Goal: Task Accomplishment & Management: Manage account settings

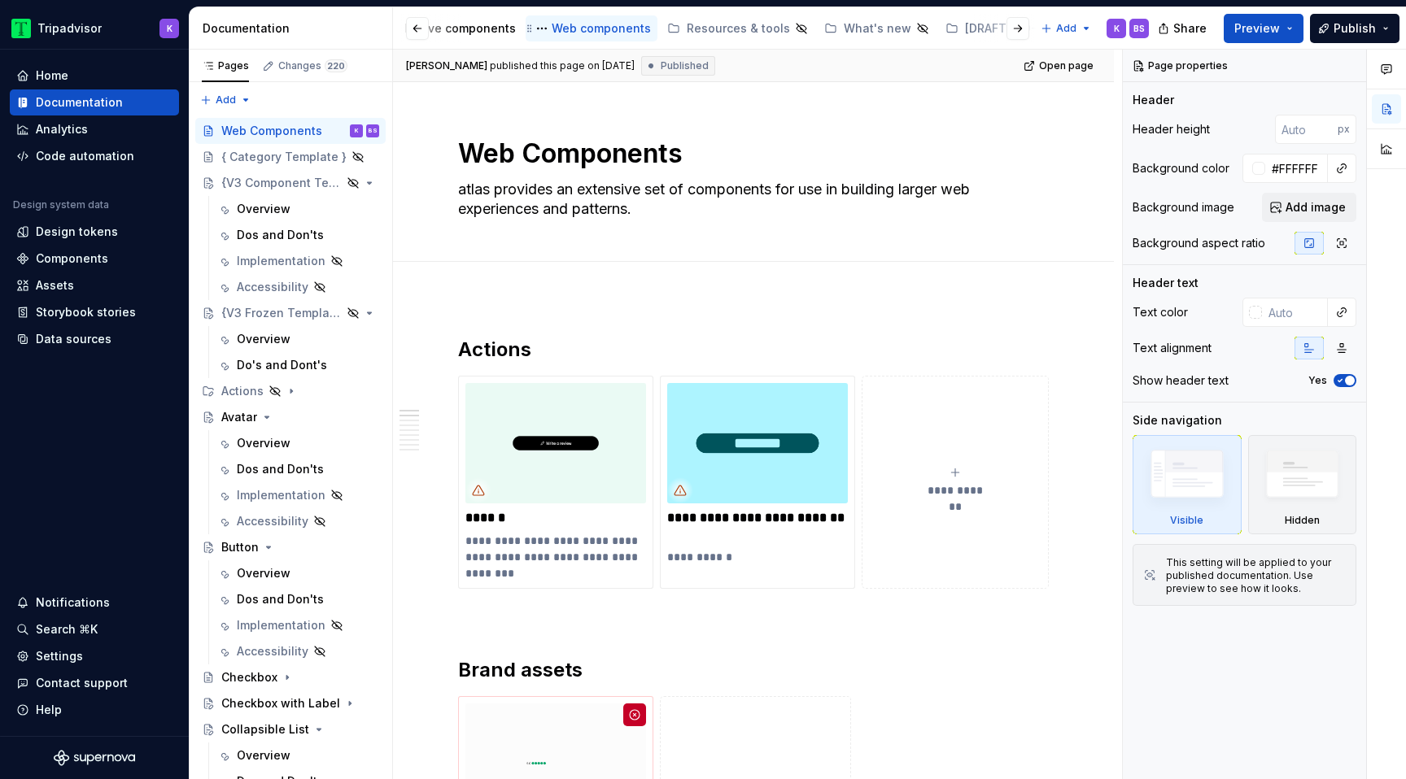
scroll to position [0, 503]
click at [491, 28] on div "Native components" at bounding box center [505, 28] width 111 height 16
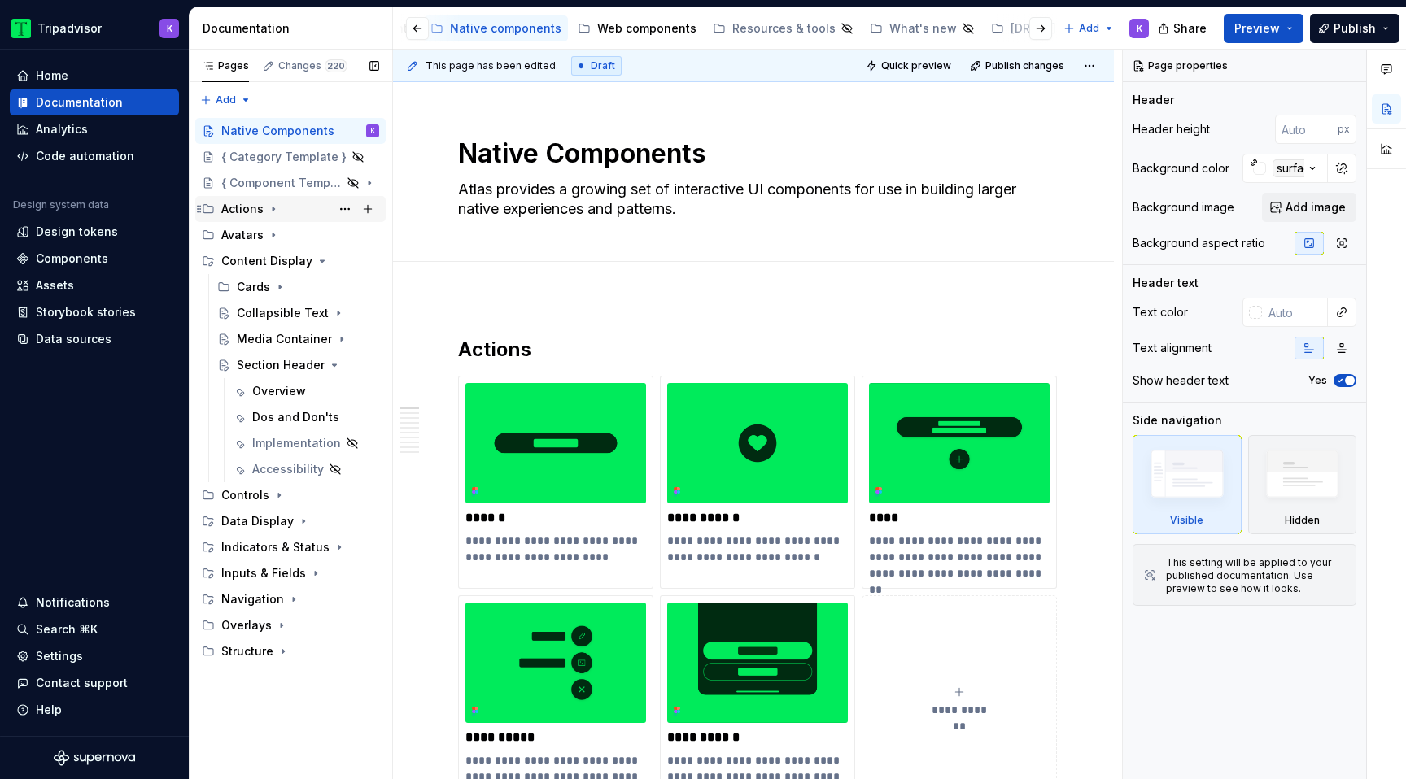
click at [274, 212] on icon "Page tree" at bounding box center [273, 209] width 13 height 13
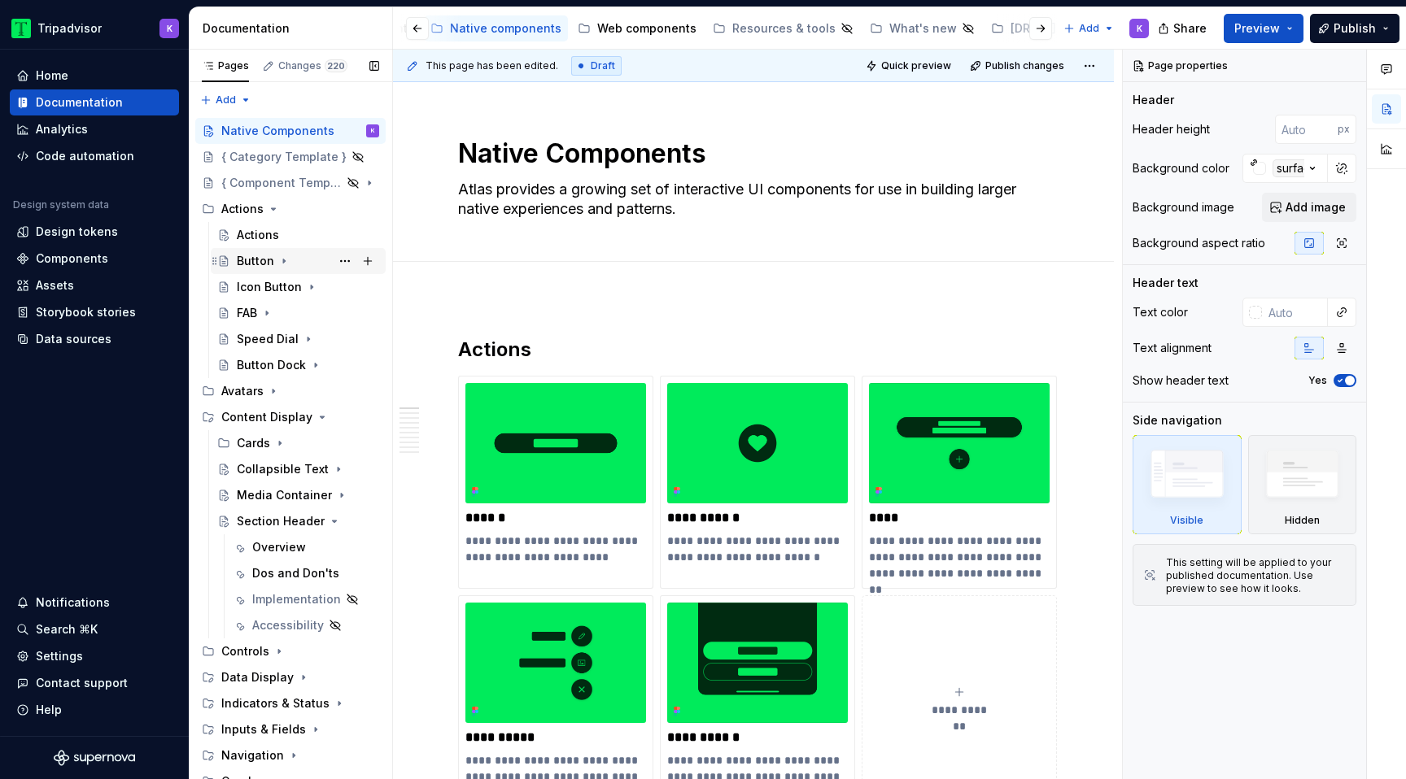
click at [267, 255] on div "Button" at bounding box center [255, 261] width 37 height 16
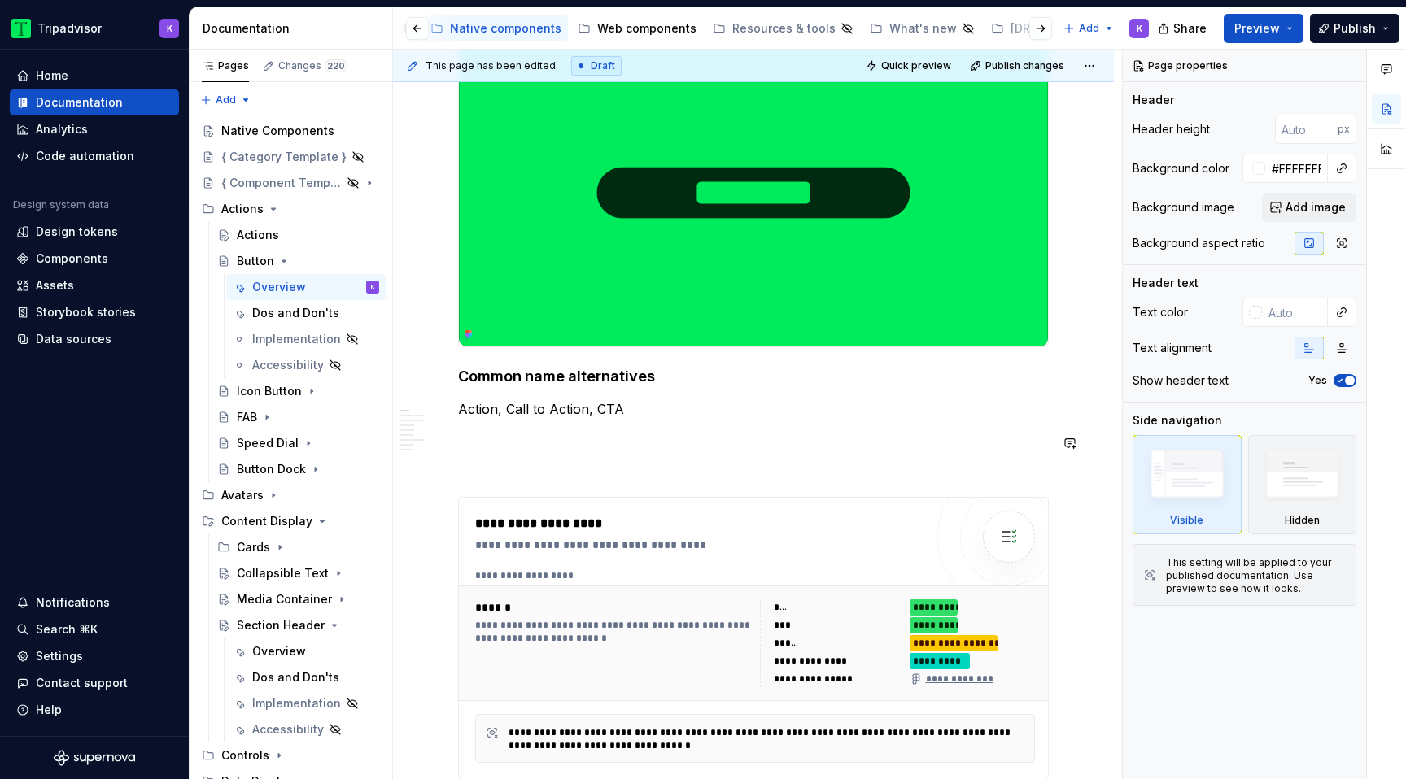
scroll to position [454, 0]
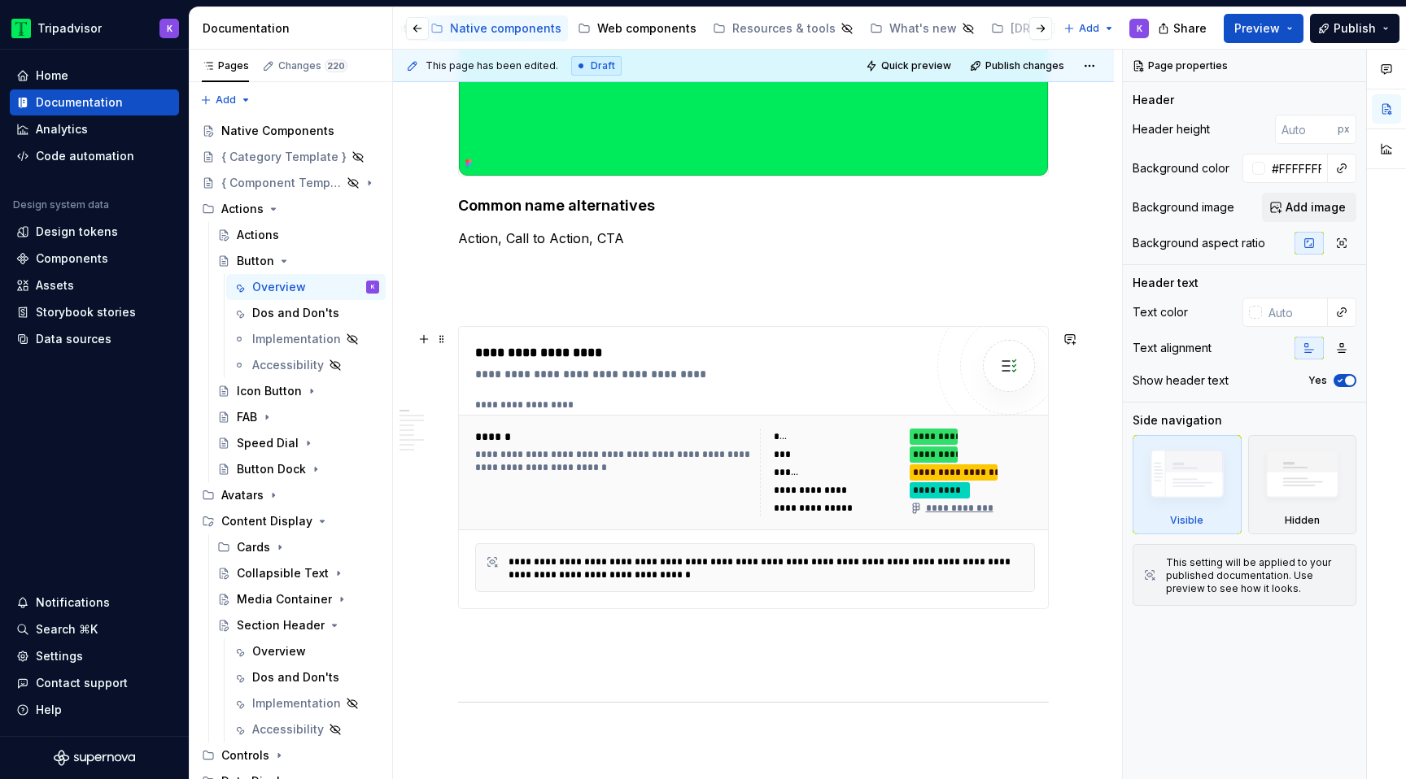
click at [735, 395] on div "**********" at bounding box center [699, 467] width 449 height 249
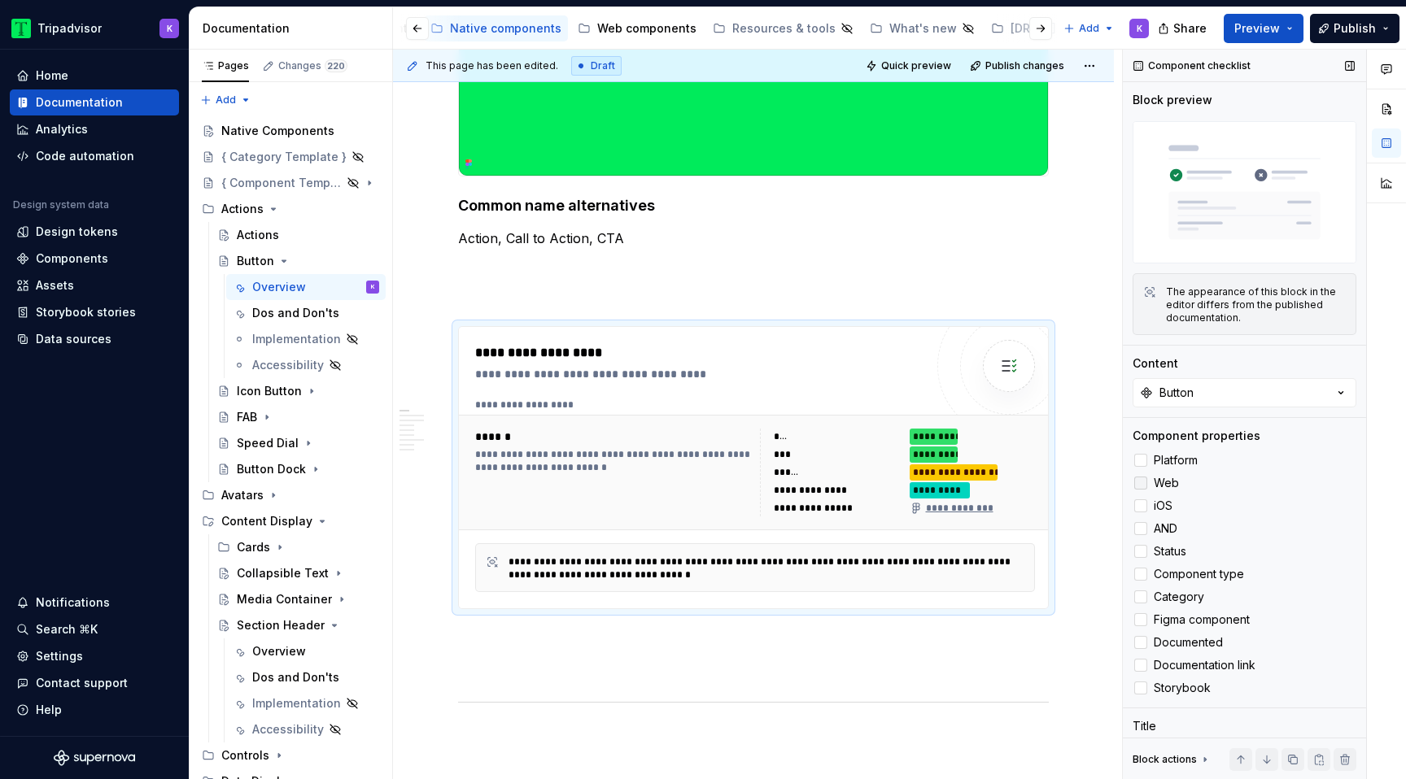
scroll to position [78, 0]
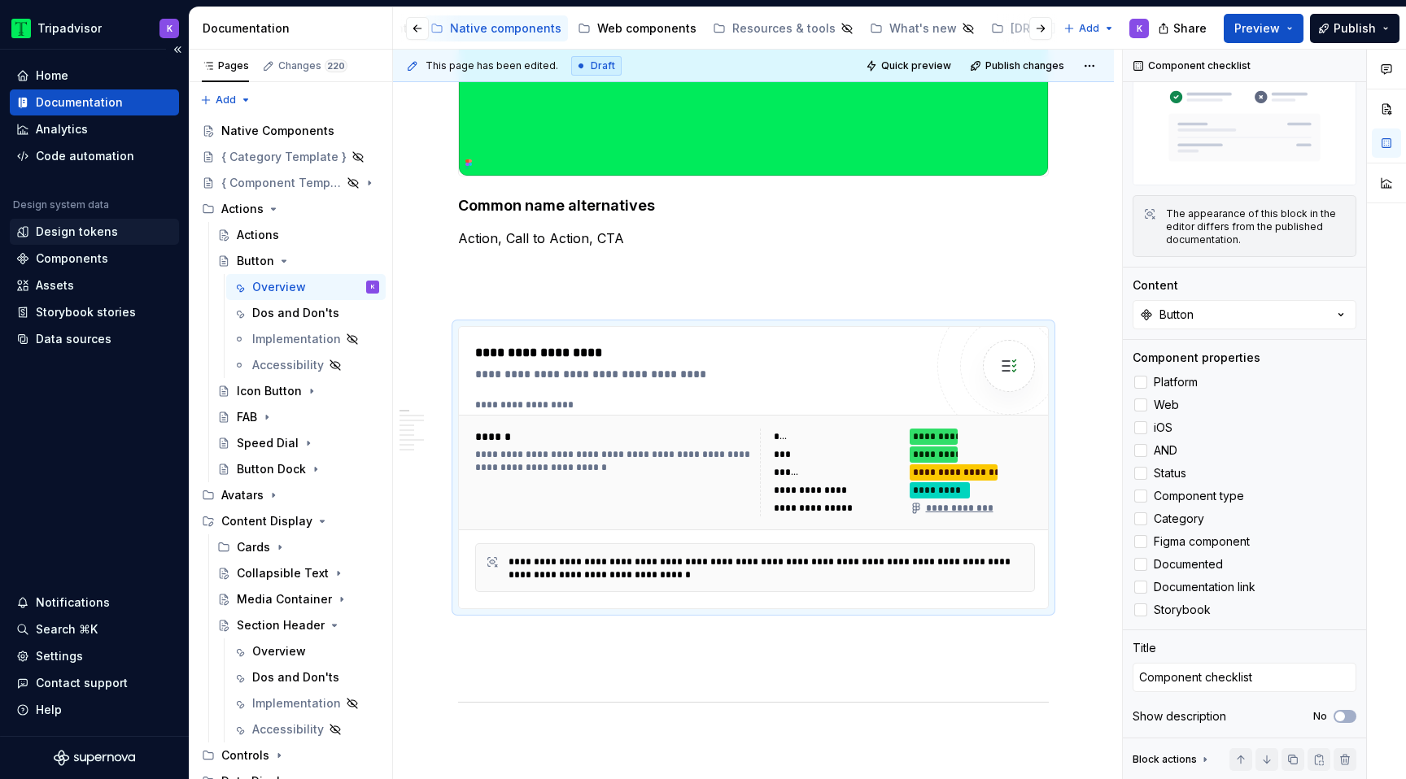
click at [95, 233] on div "Design tokens" at bounding box center [77, 232] width 82 height 16
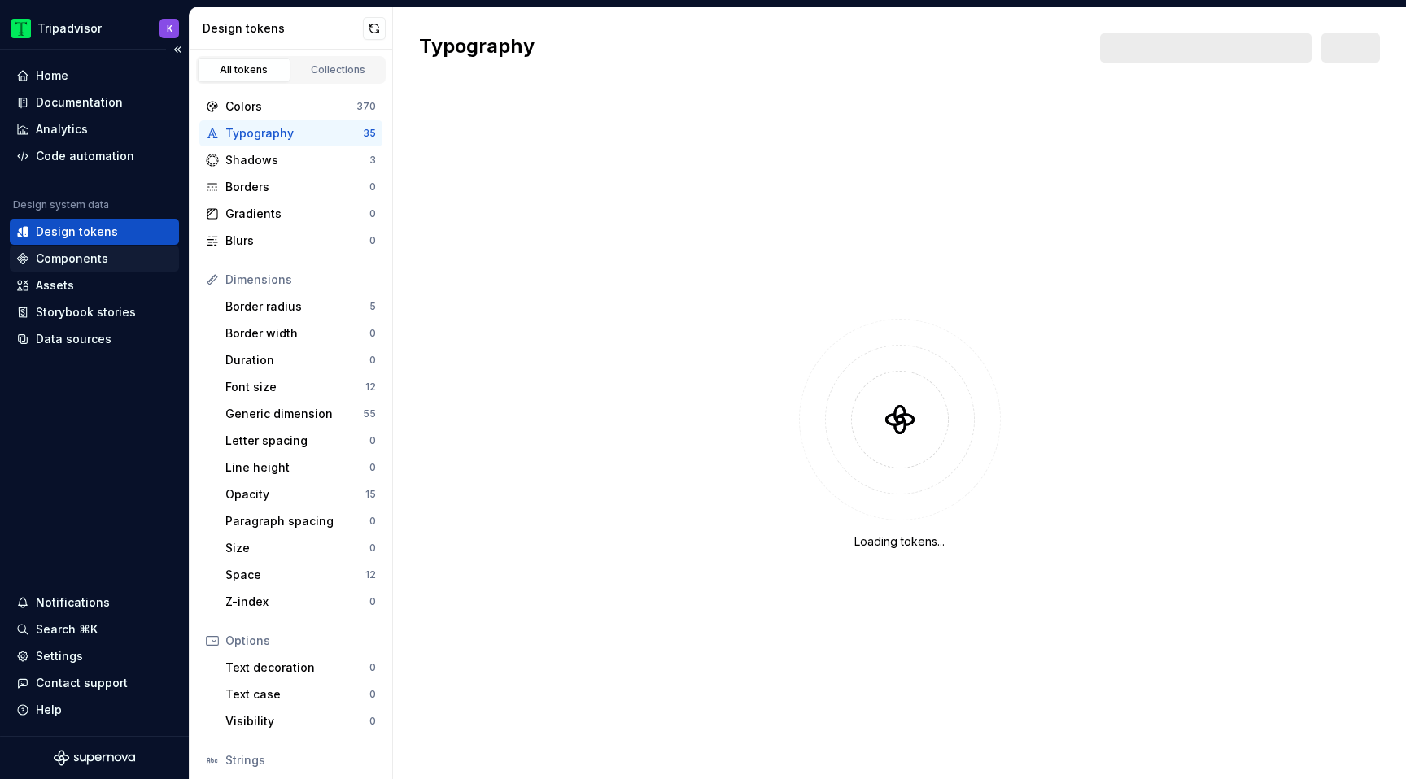
click at [95, 261] on div "Components" at bounding box center [72, 259] width 72 height 16
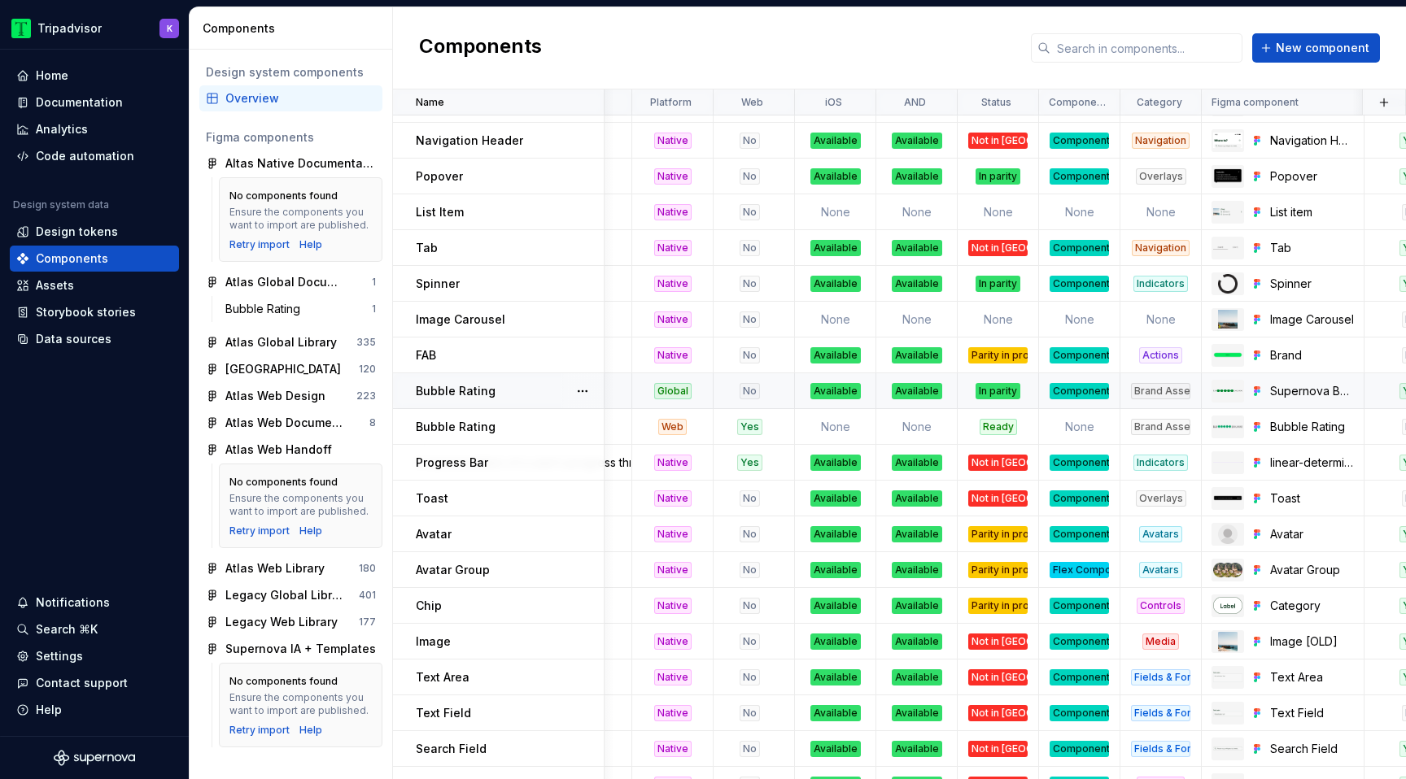
scroll to position [816, 247]
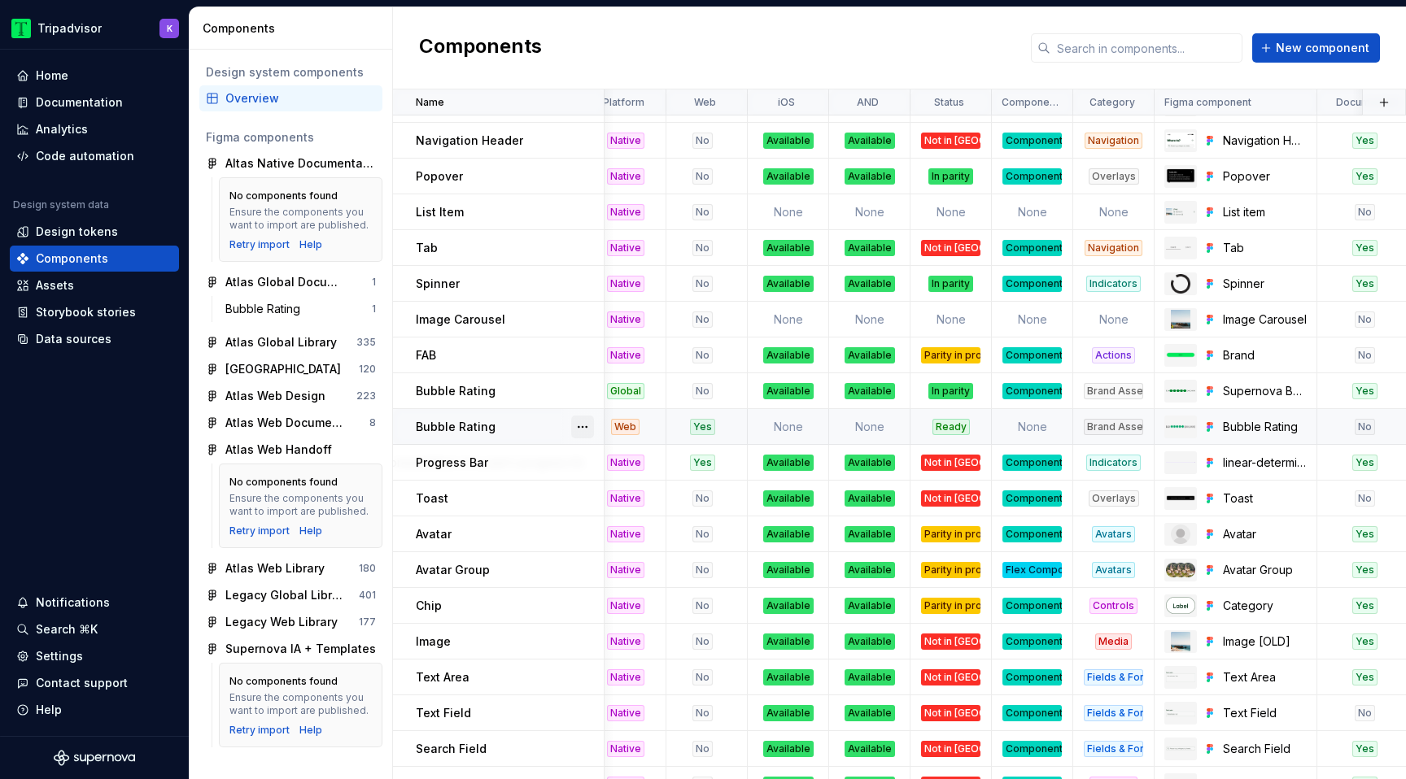
click at [579, 425] on button "button" at bounding box center [582, 427] width 23 height 23
click at [626, 491] on div "Delete component" at bounding box center [668, 492] width 134 height 16
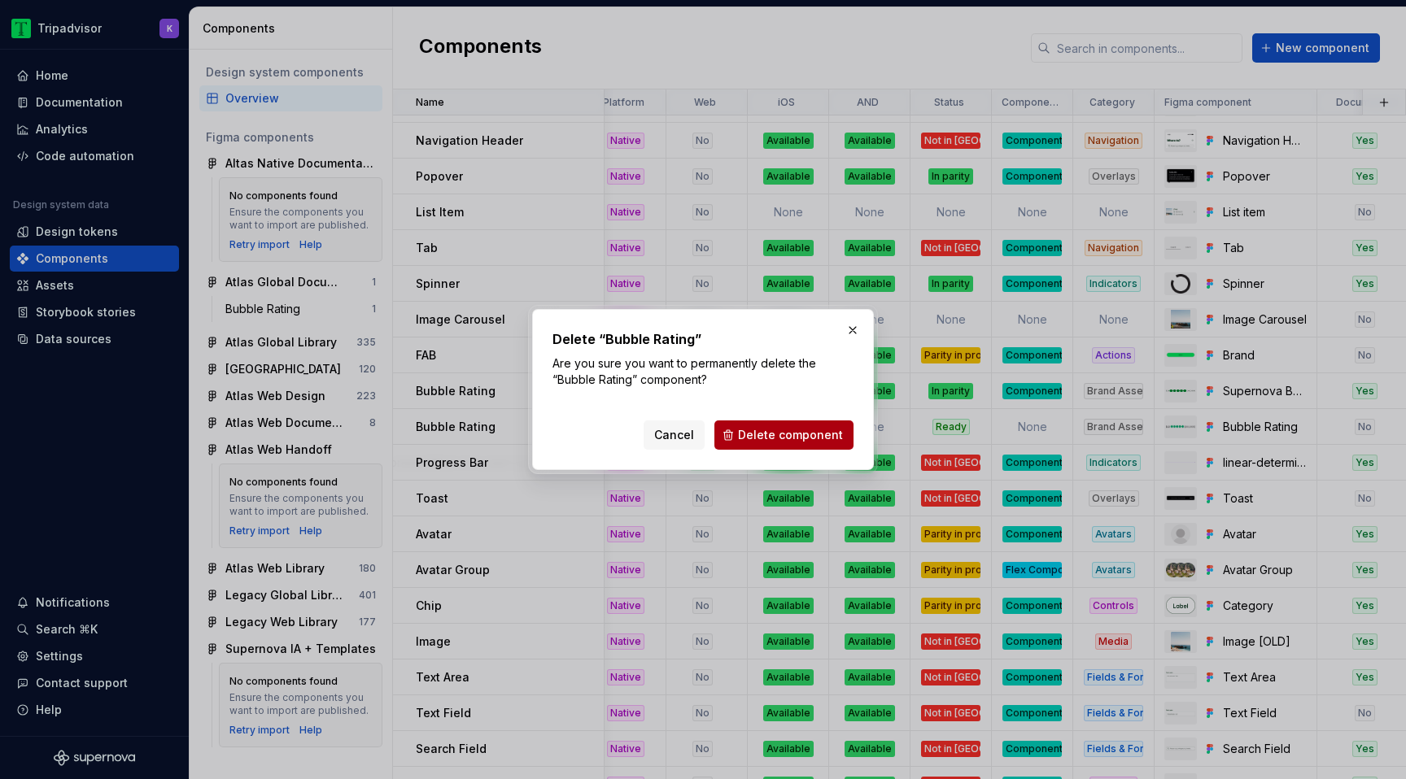
click at [809, 438] on span "Delete component" at bounding box center [790, 435] width 105 height 16
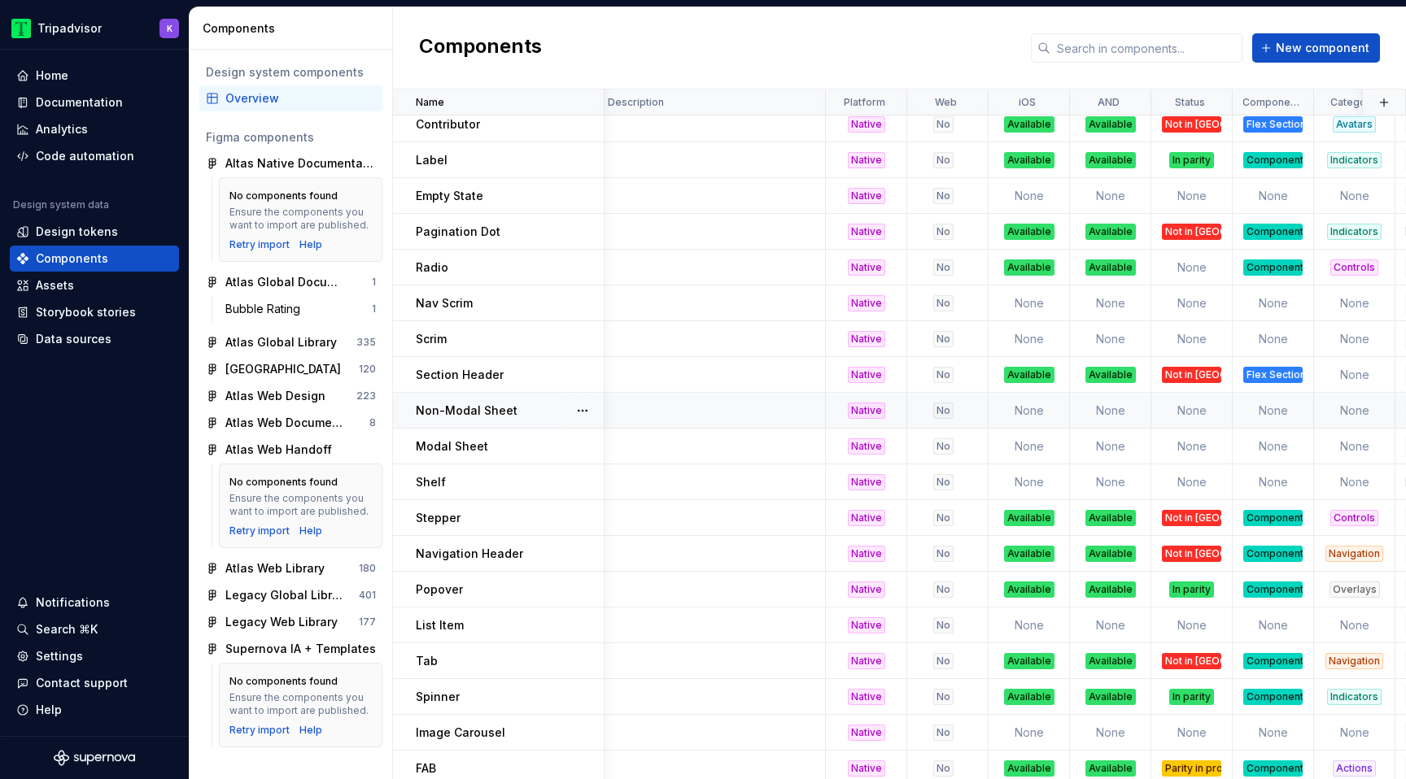
scroll to position [403, 0]
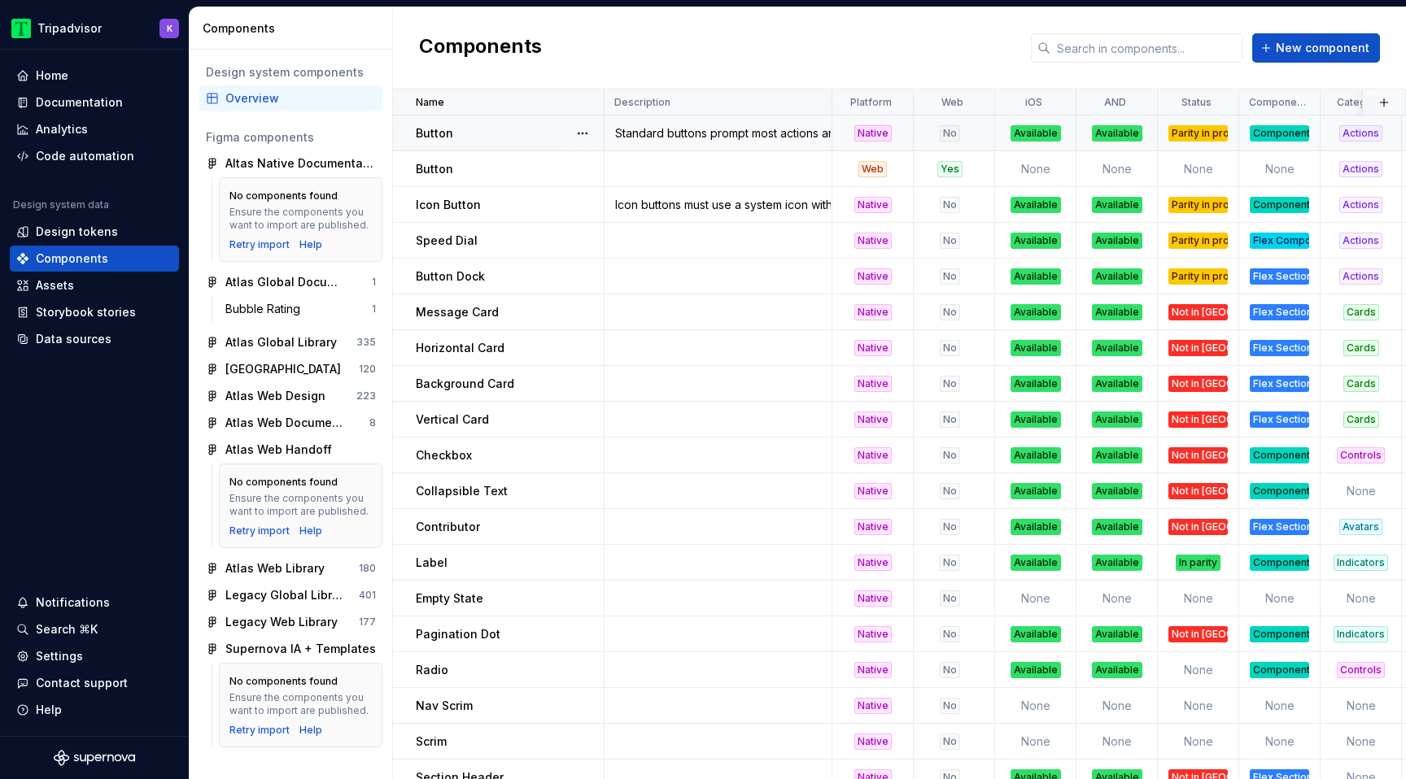
click at [880, 136] on div "Native" at bounding box center [872, 133] width 37 height 16
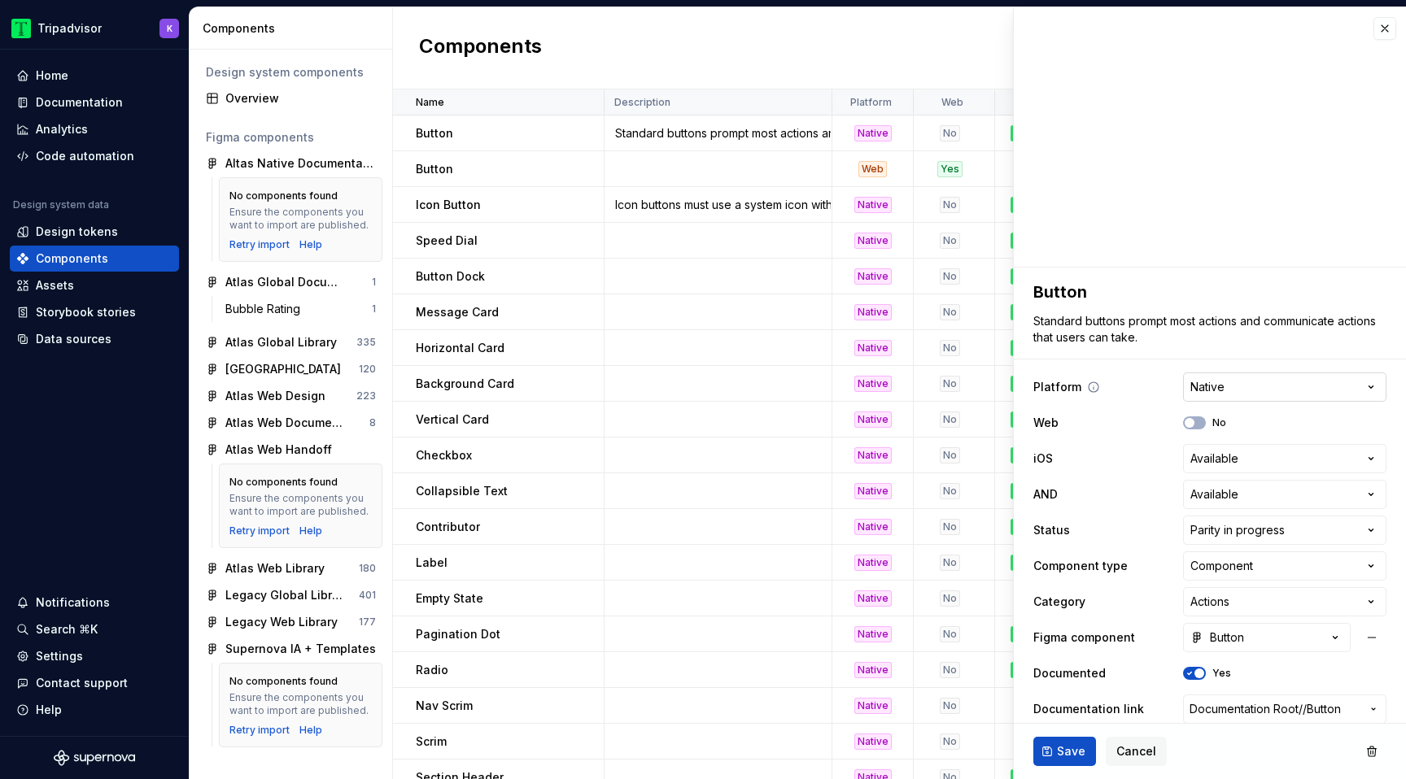
click at [1258, 386] on html "Tripadvisor K Home Documentation Analytics Code automation Design system data D…" at bounding box center [703, 389] width 1406 height 779
click at [1381, 35] on button "button" at bounding box center [1384, 28] width 23 height 23
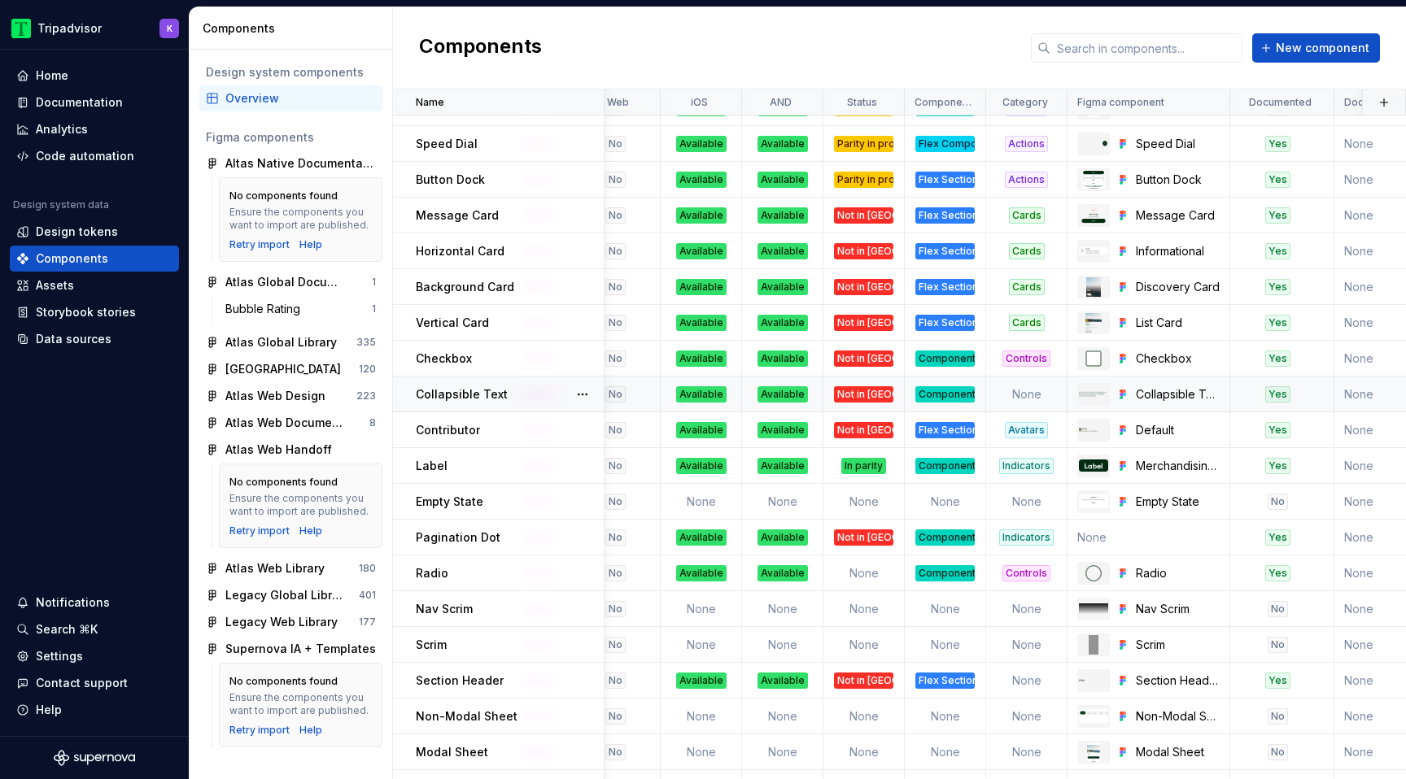
scroll to position [163, 334]
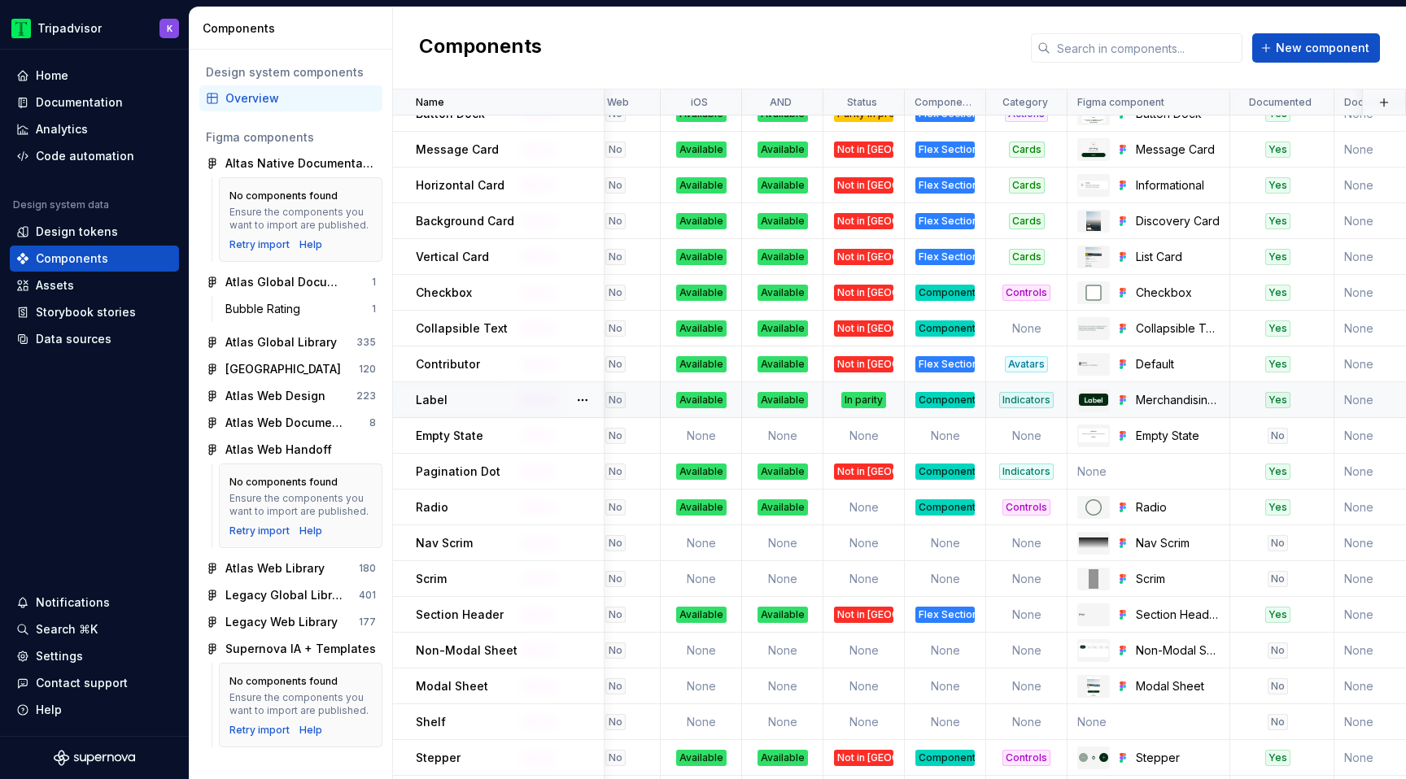
click at [858, 399] on div "In parity" at bounding box center [863, 400] width 45 height 16
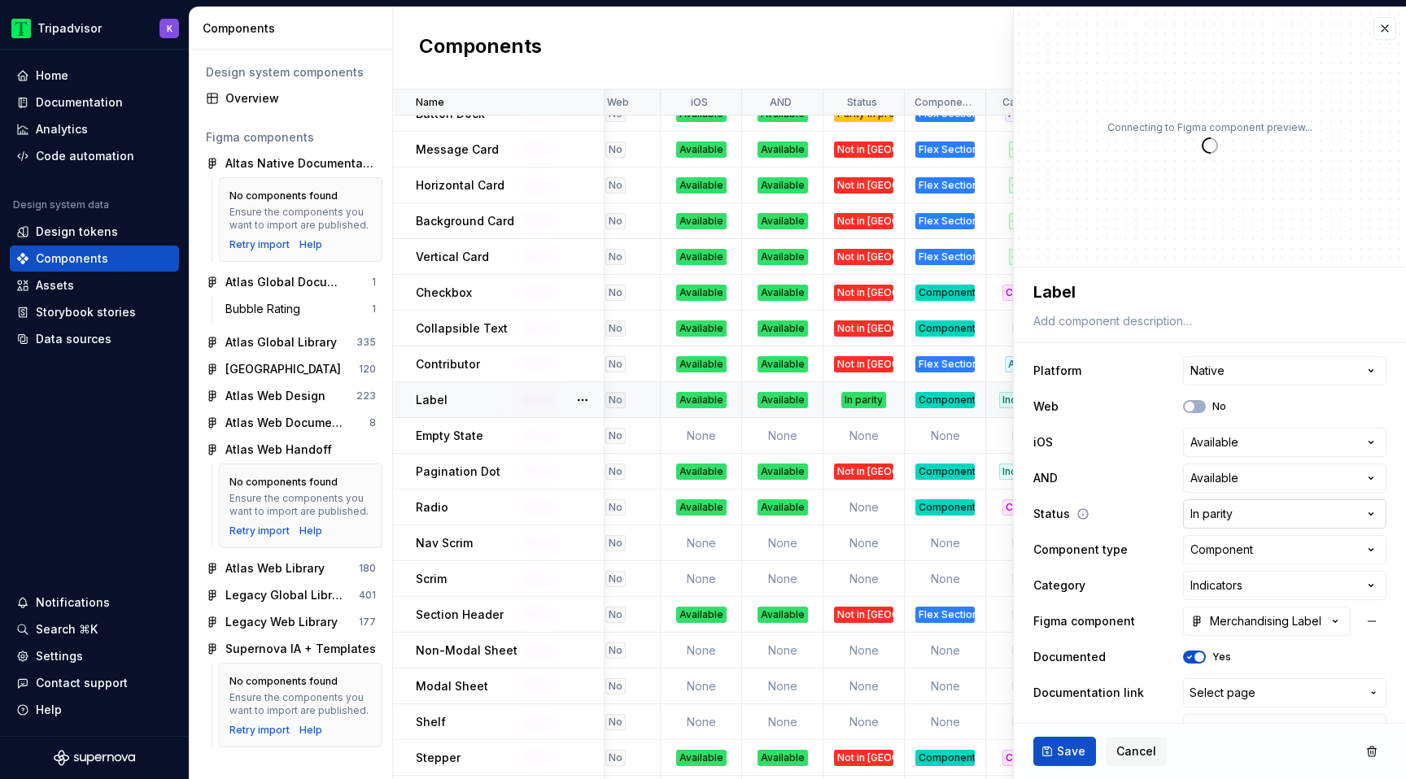
click at [1250, 507] on html "Tripadvisor K Home Documentation Analytics Code automation Design system data D…" at bounding box center [703, 389] width 1406 height 779
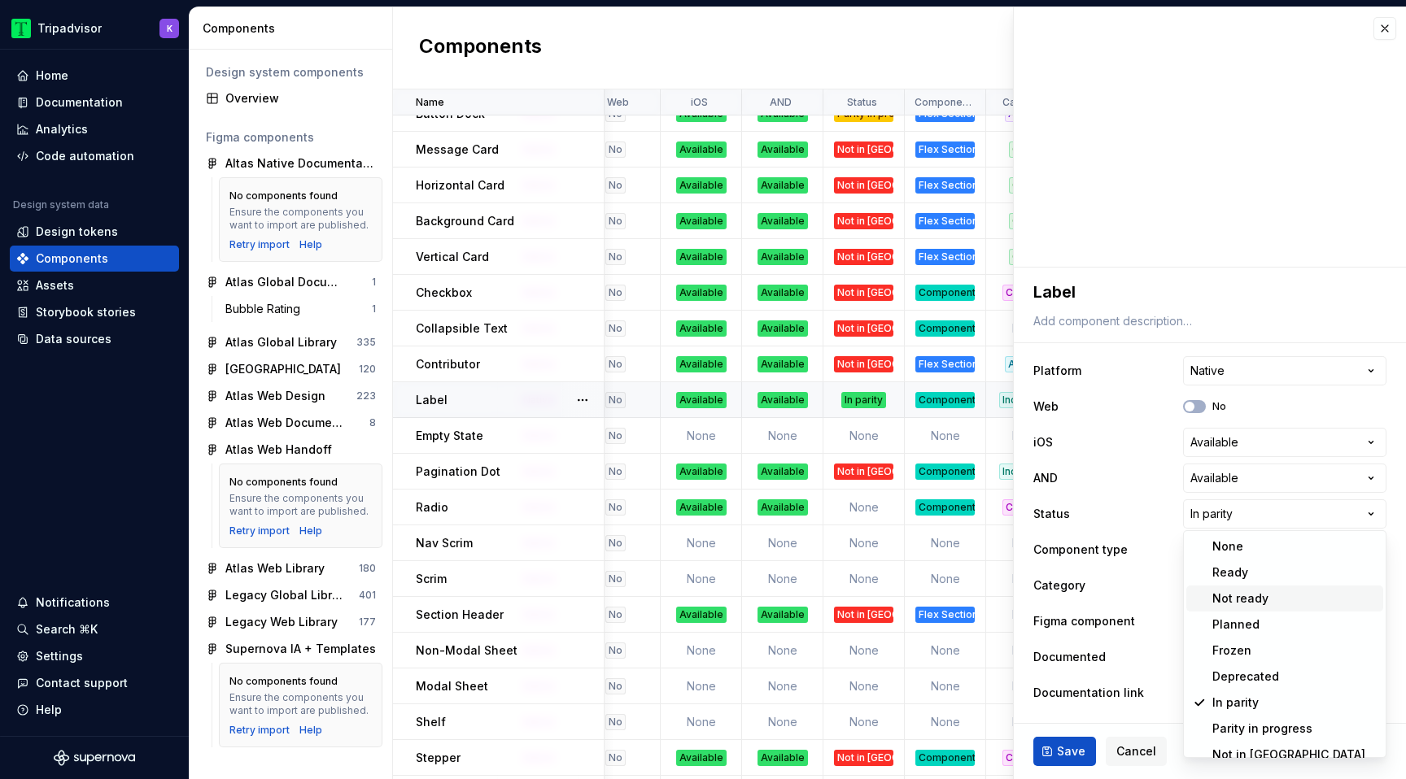
type textarea "*"
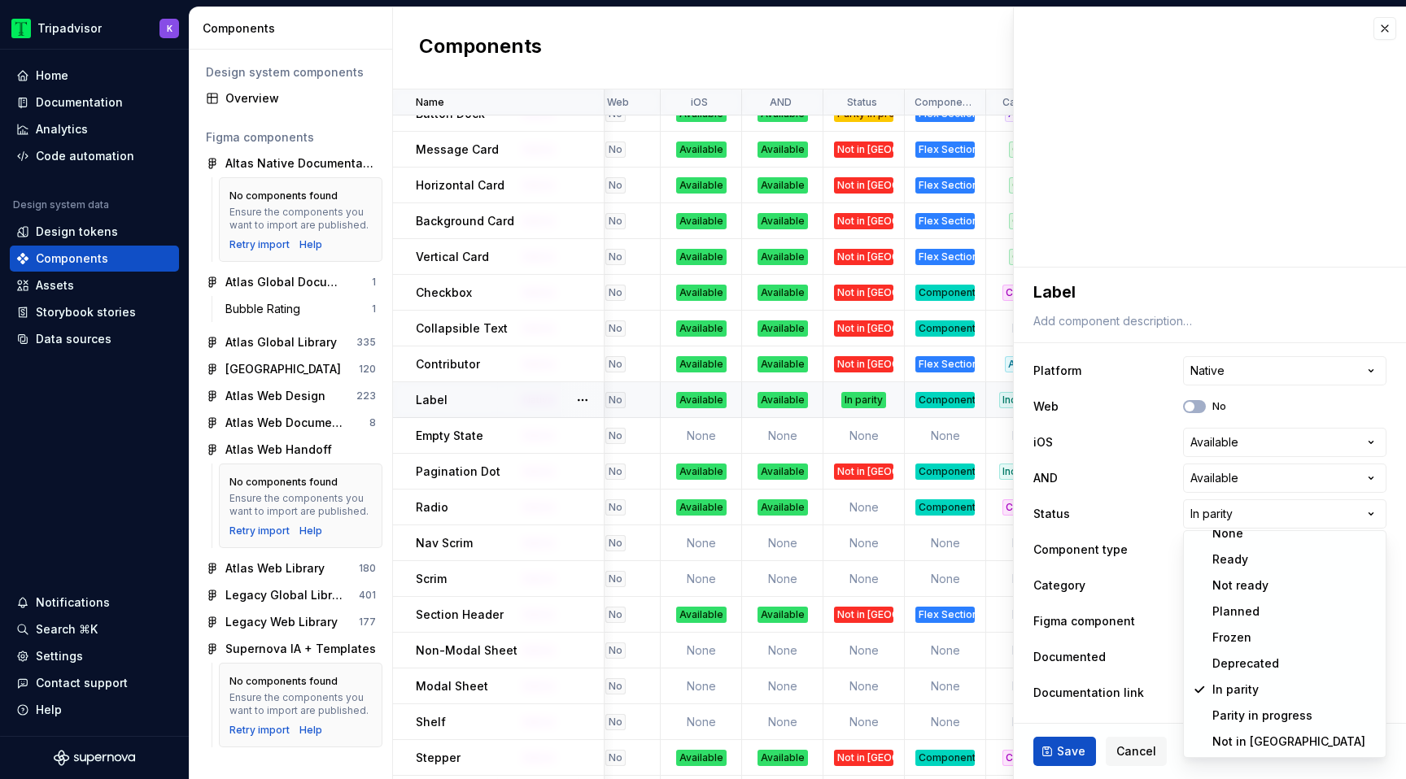
select select "**********"
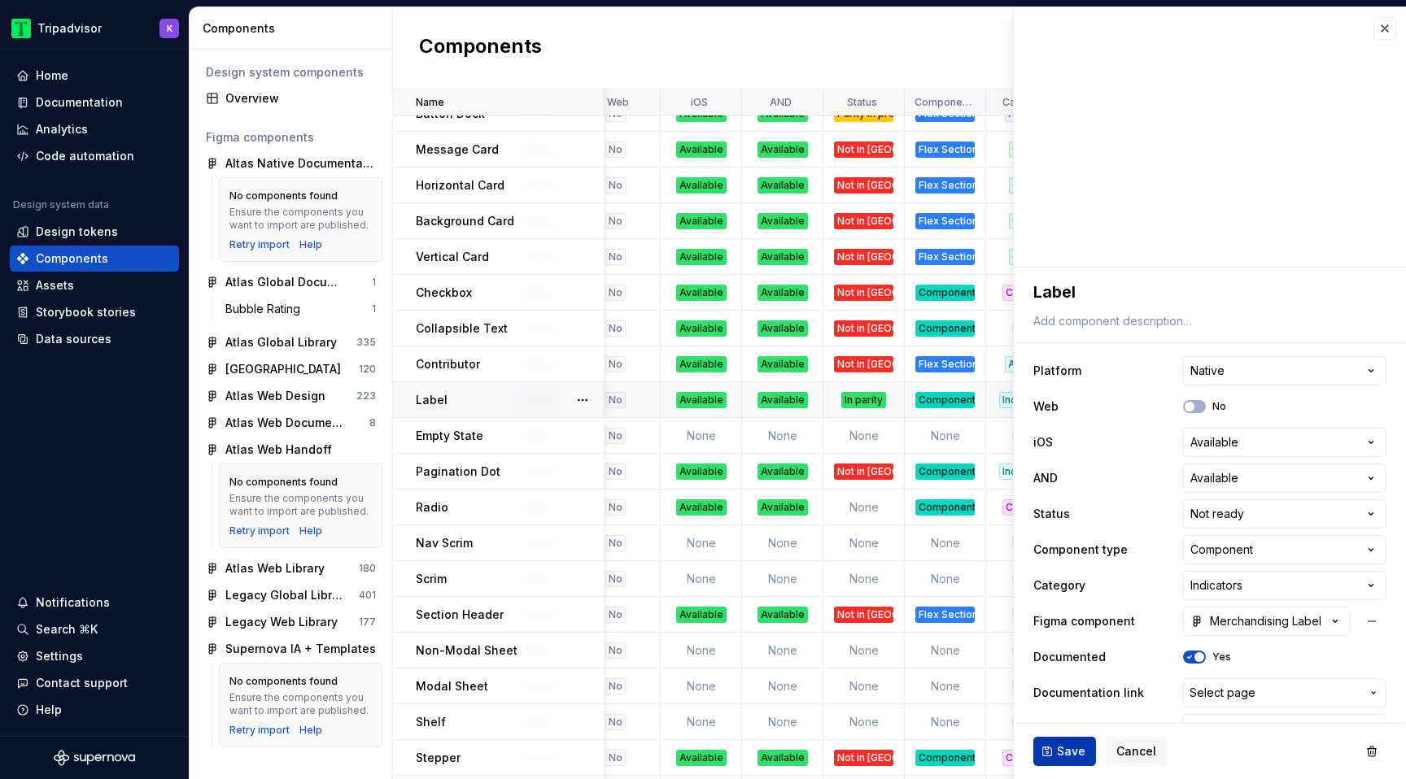
click at [1060, 752] on span "Save" at bounding box center [1071, 751] width 28 height 16
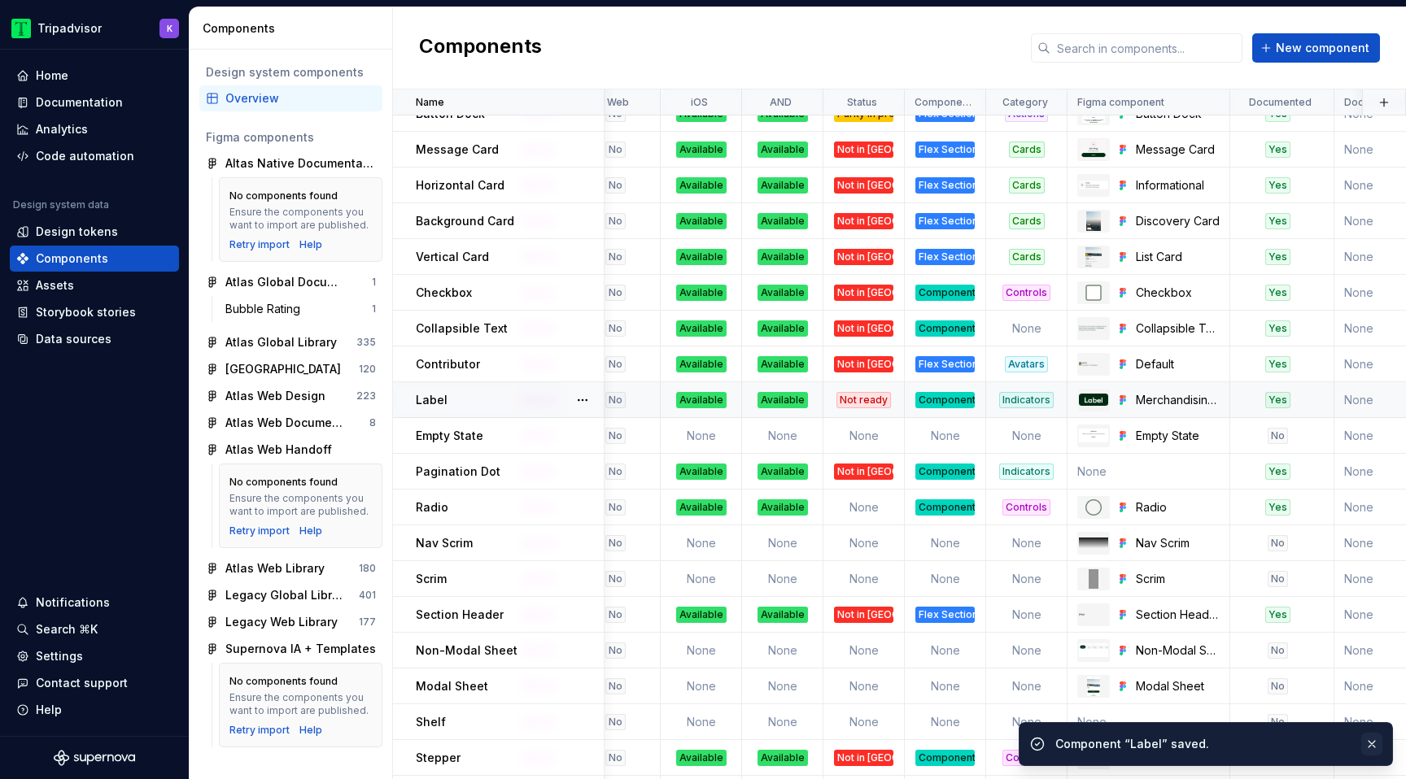
click at [1379, 741] on button "button" at bounding box center [1371, 744] width 21 height 23
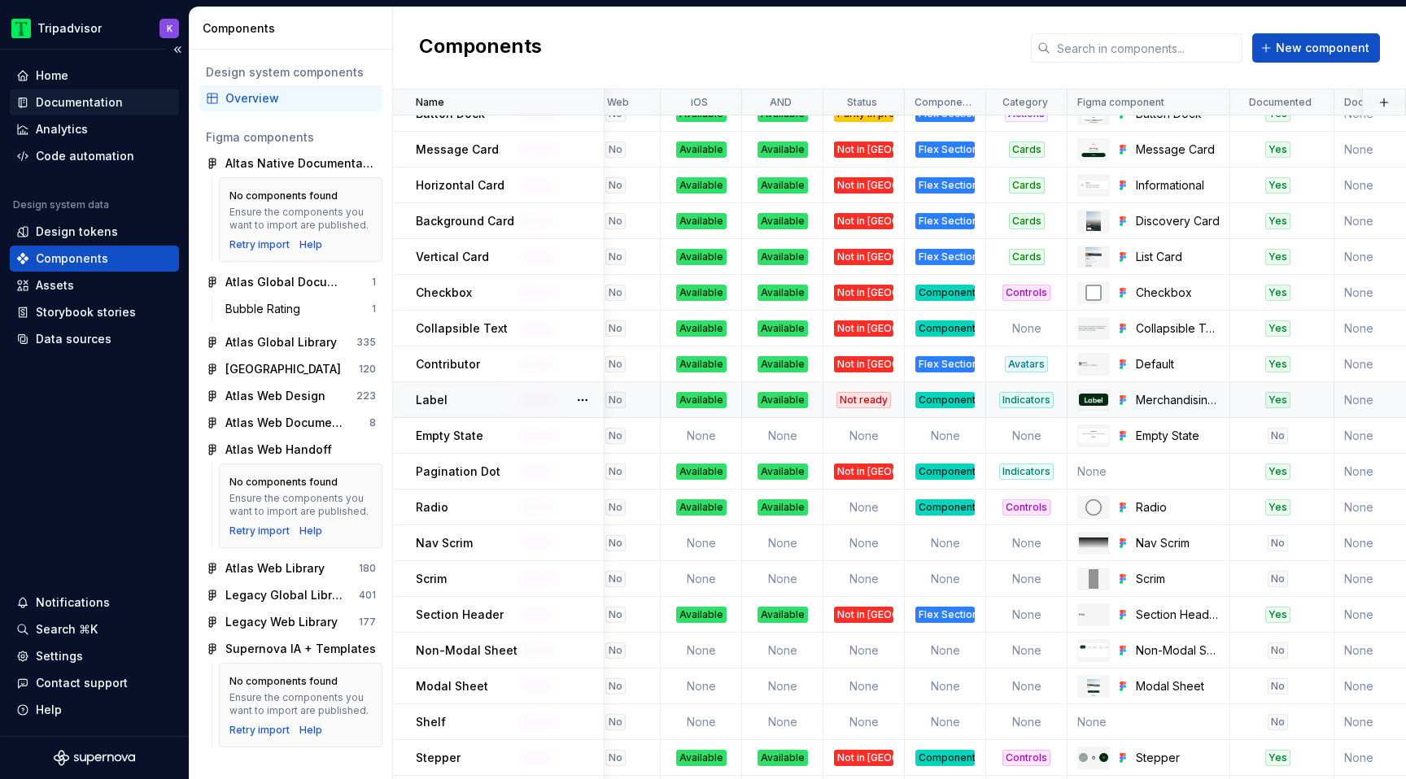
click at [110, 104] on div "Documentation" at bounding box center [79, 102] width 87 height 16
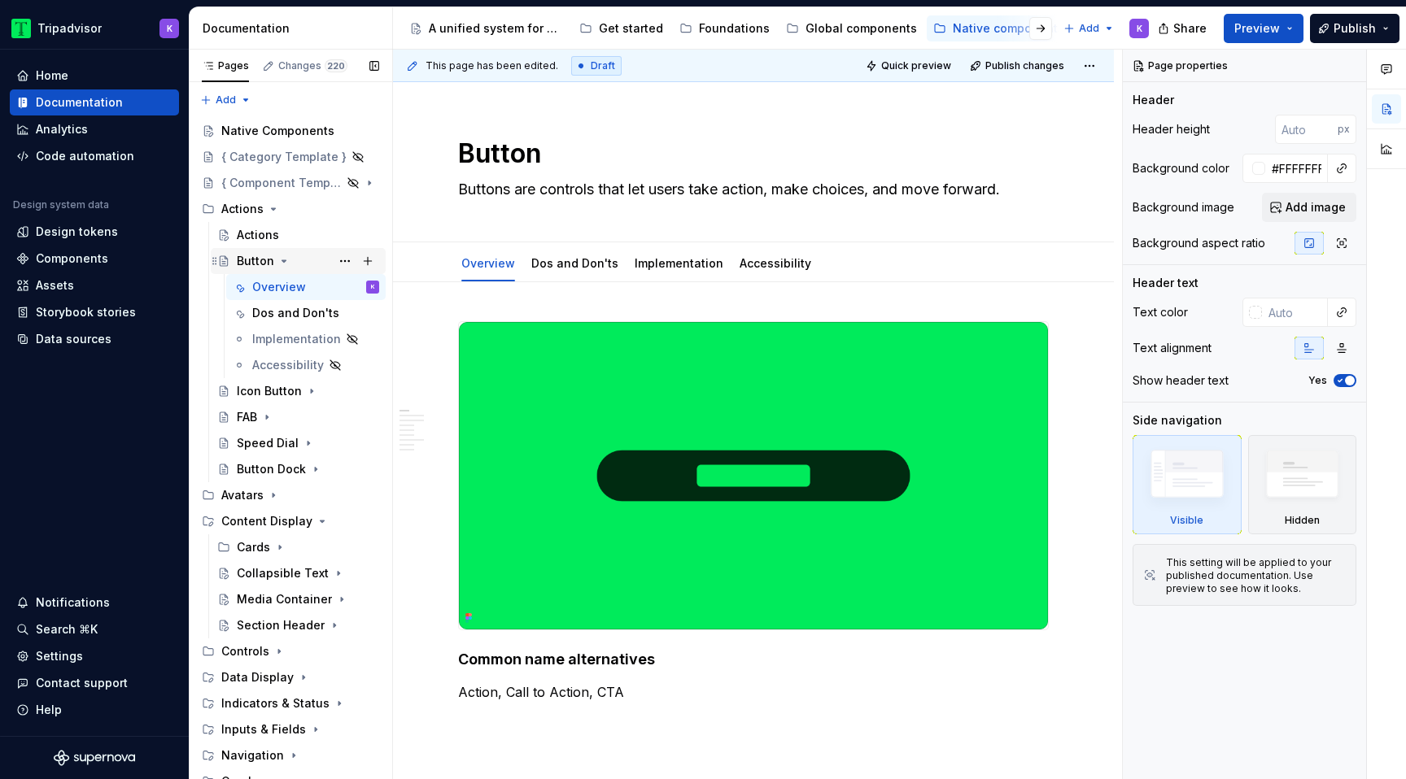
click at [285, 264] on icon "Page tree" at bounding box center [283, 261] width 13 height 13
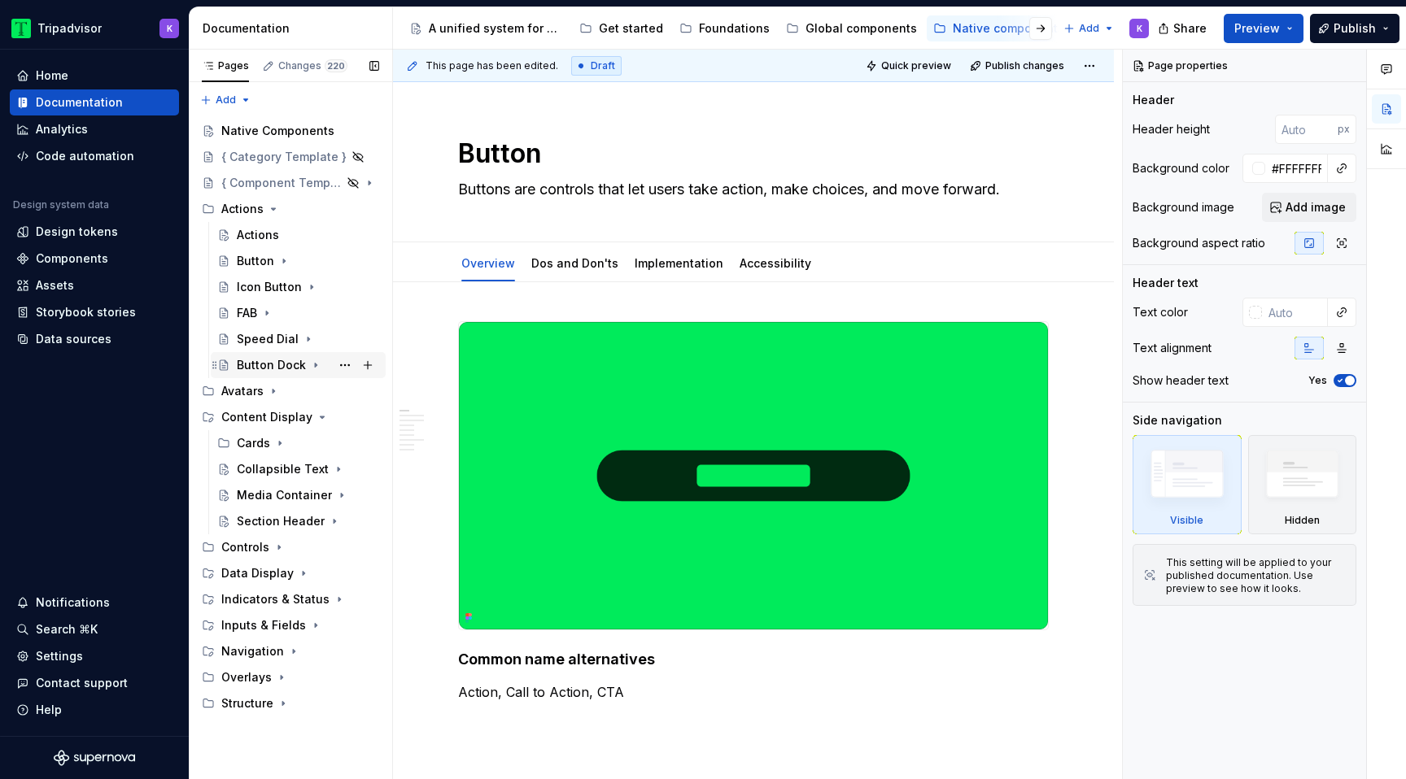
click at [315, 364] on icon "Page tree" at bounding box center [316, 366] width 2 height 4
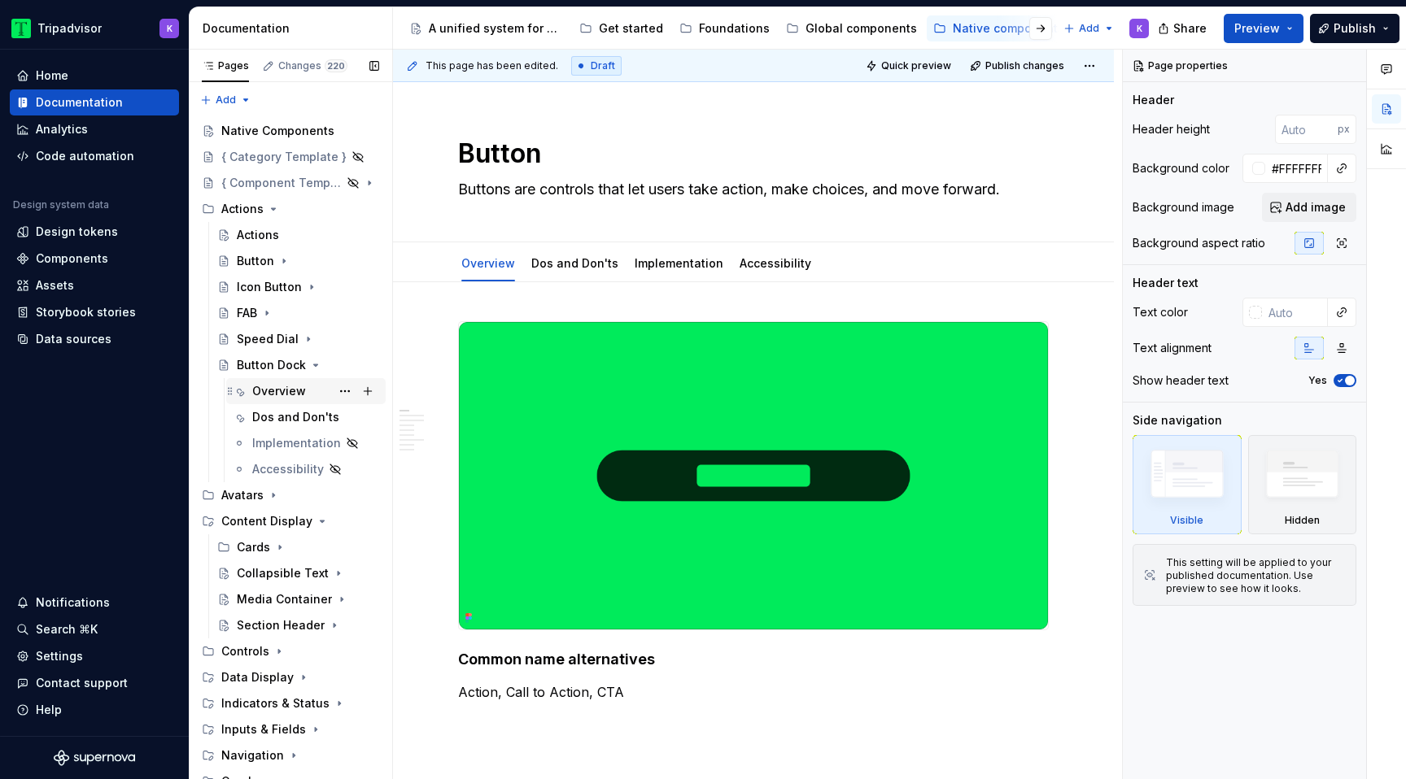
click at [293, 395] on div "Overview" at bounding box center [279, 391] width 54 height 16
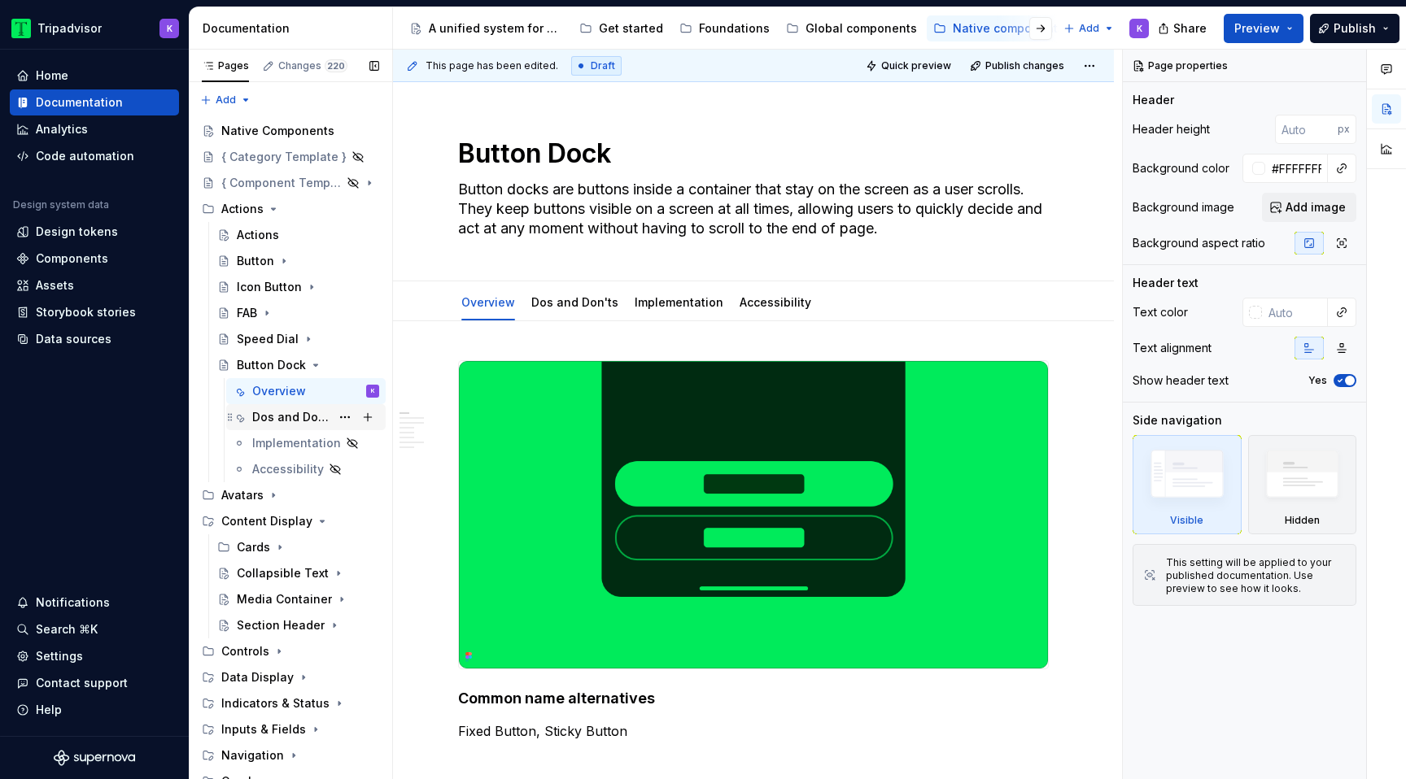
click at [292, 417] on div "Dos and Don'ts" at bounding box center [291, 417] width 78 height 16
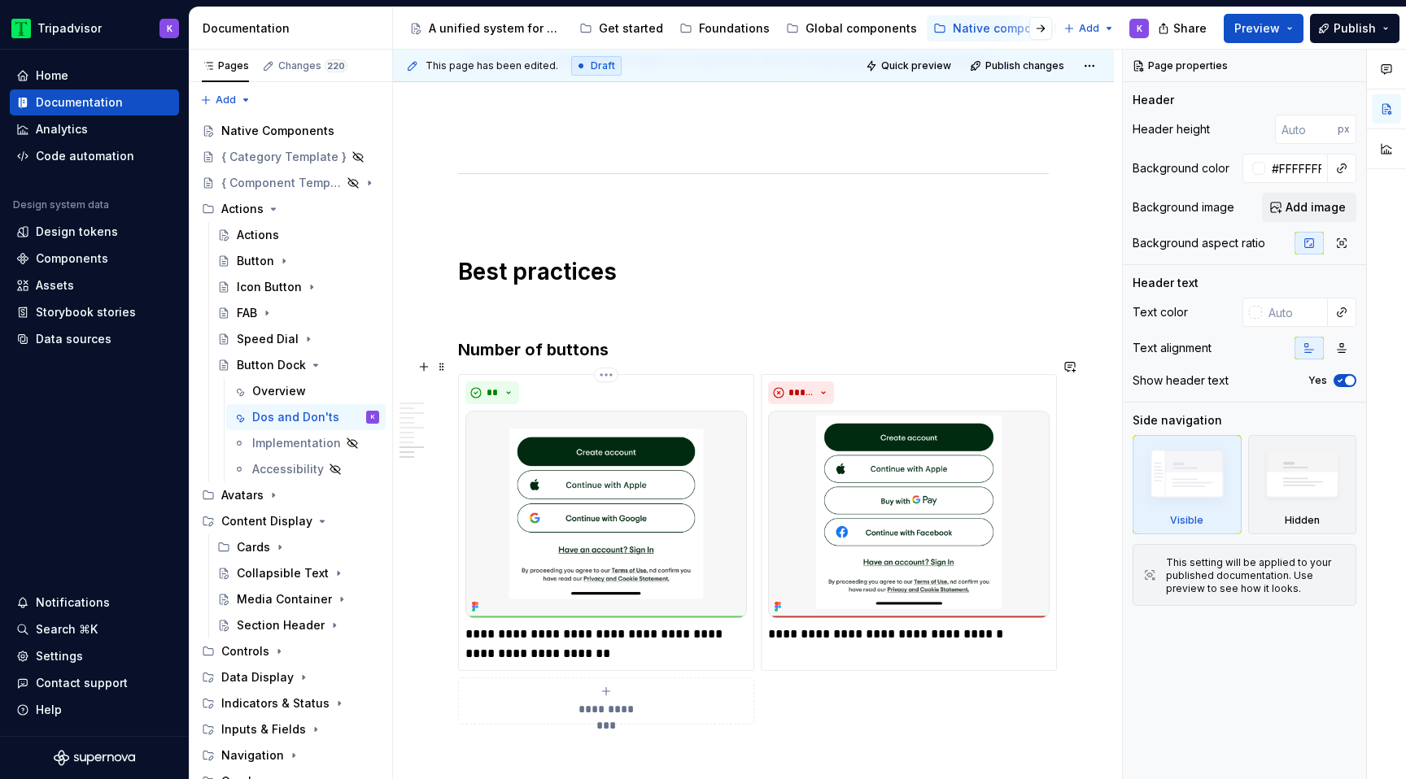
scroll to position [2161, 0]
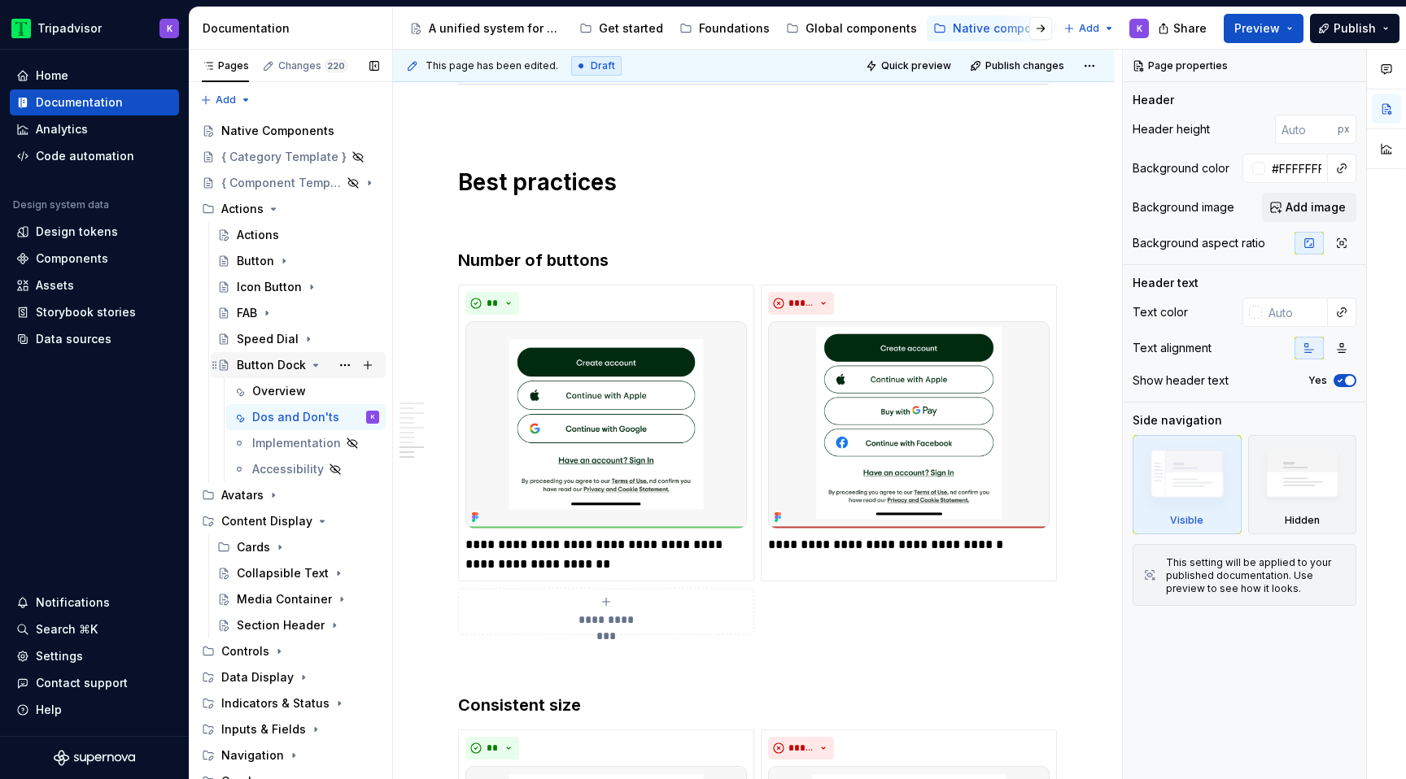
click at [314, 364] on icon "Page tree" at bounding box center [316, 365] width 4 height 2
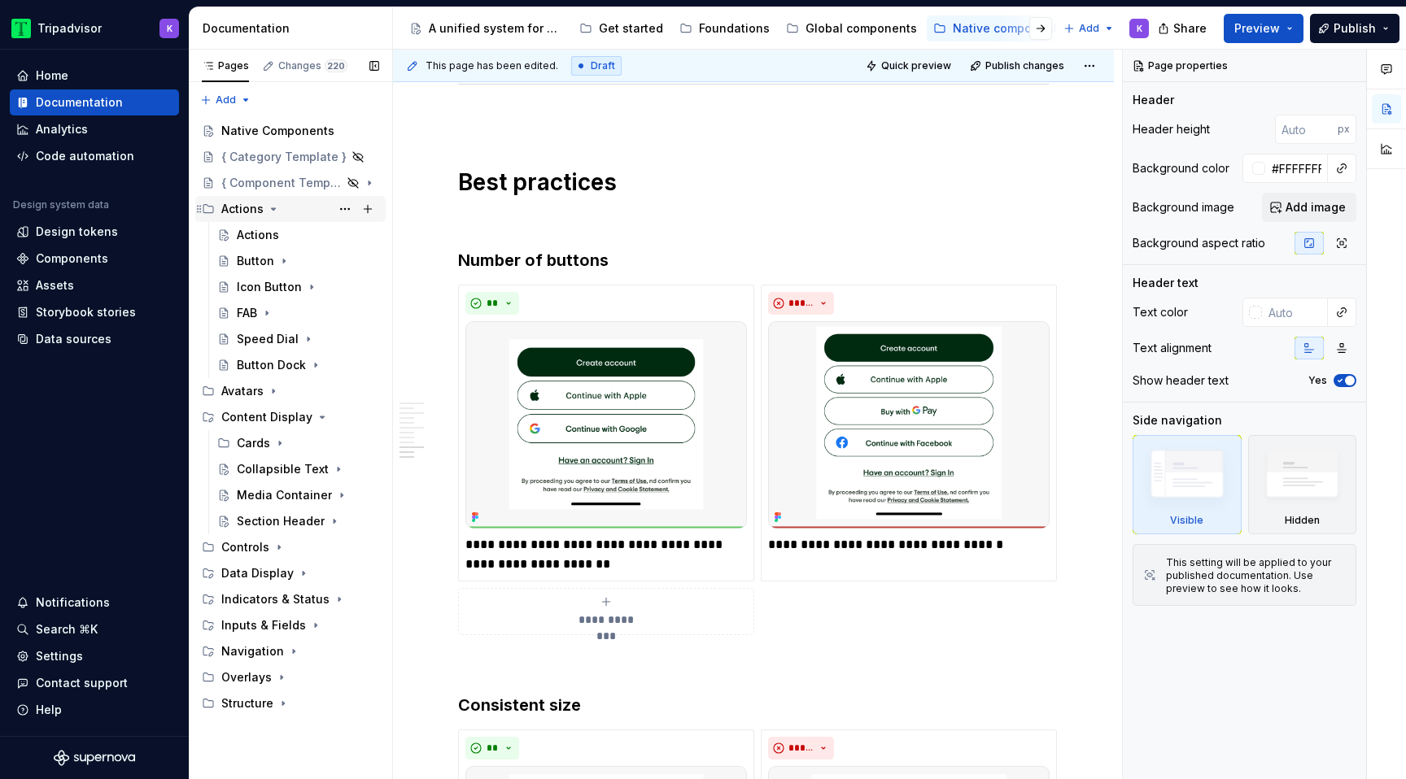
click at [272, 210] on icon "Page tree" at bounding box center [274, 209] width 4 height 2
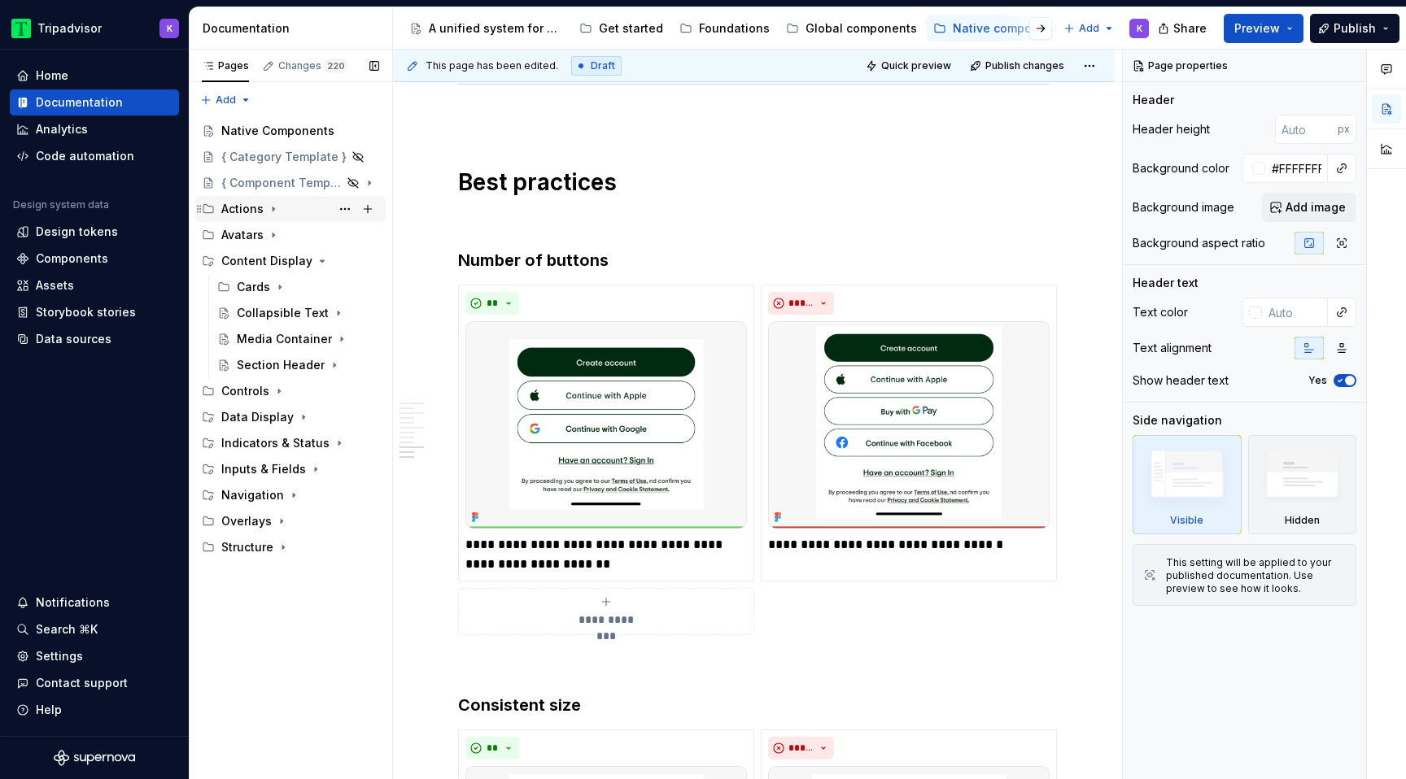
click at [270, 210] on icon "Page tree" at bounding box center [273, 209] width 13 height 13
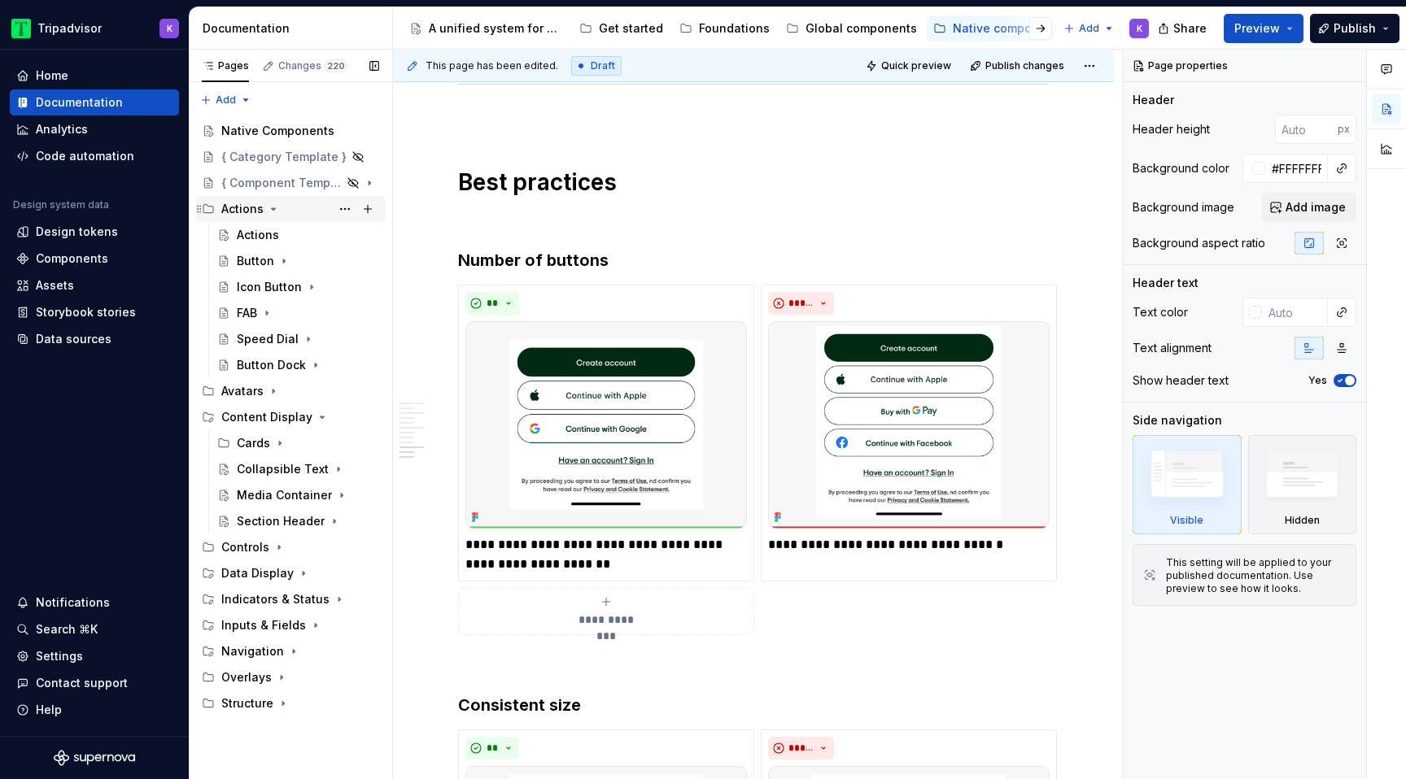
click at [270, 211] on icon "Page tree" at bounding box center [273, 209] width 13 height 13
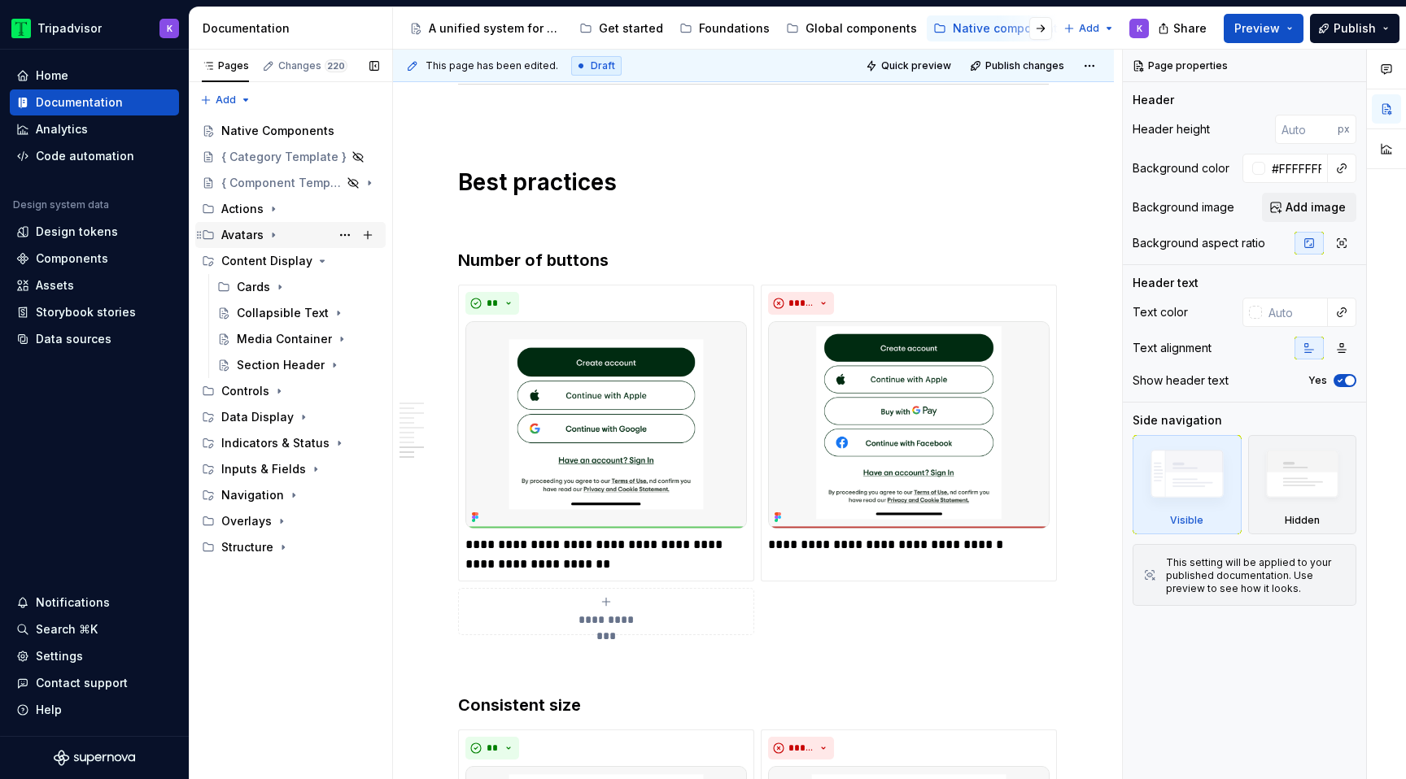
click at [273, 237] on icon "Page tree" at bounding box center [274, 235] width 2 height 4
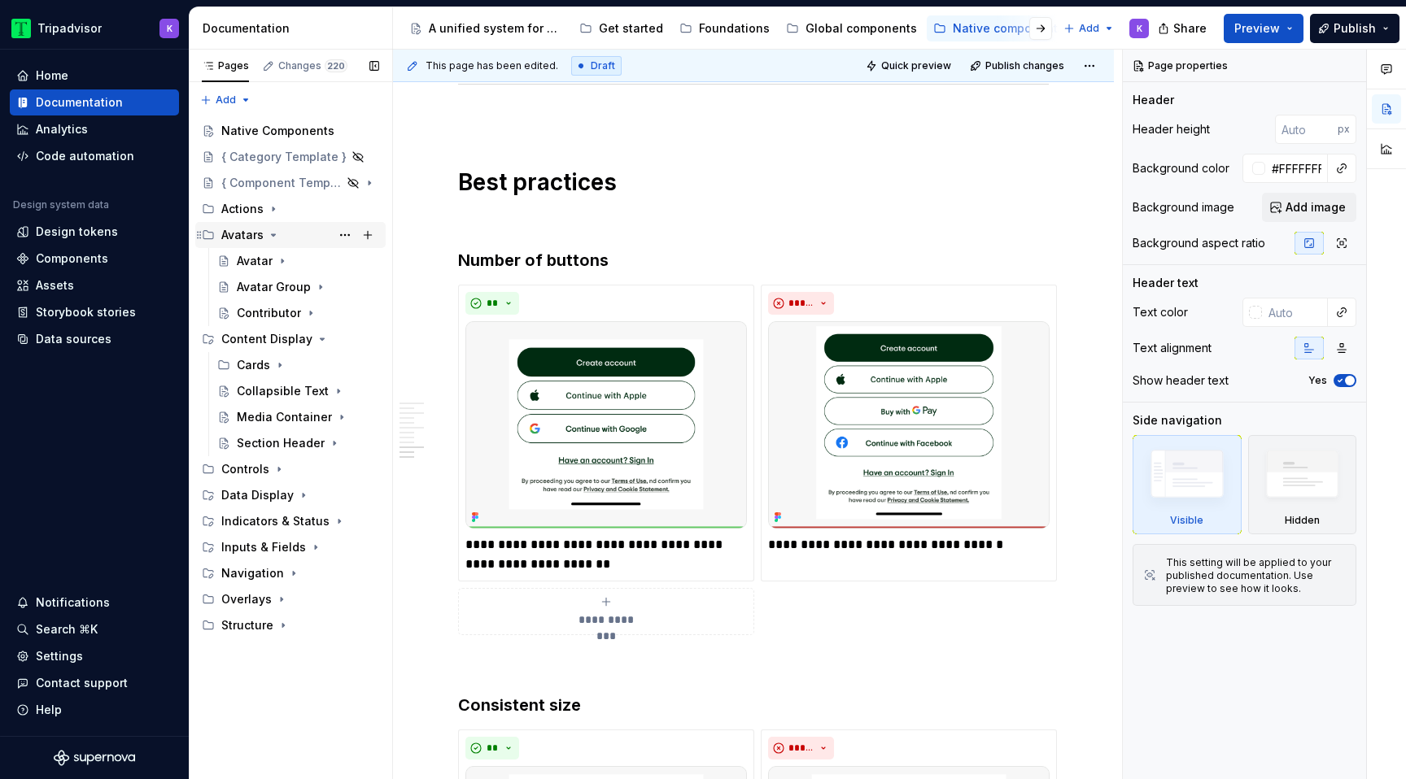
click at [268, 233] on icon "Page tree" at bounding box center [273, 235] width 13 height 13
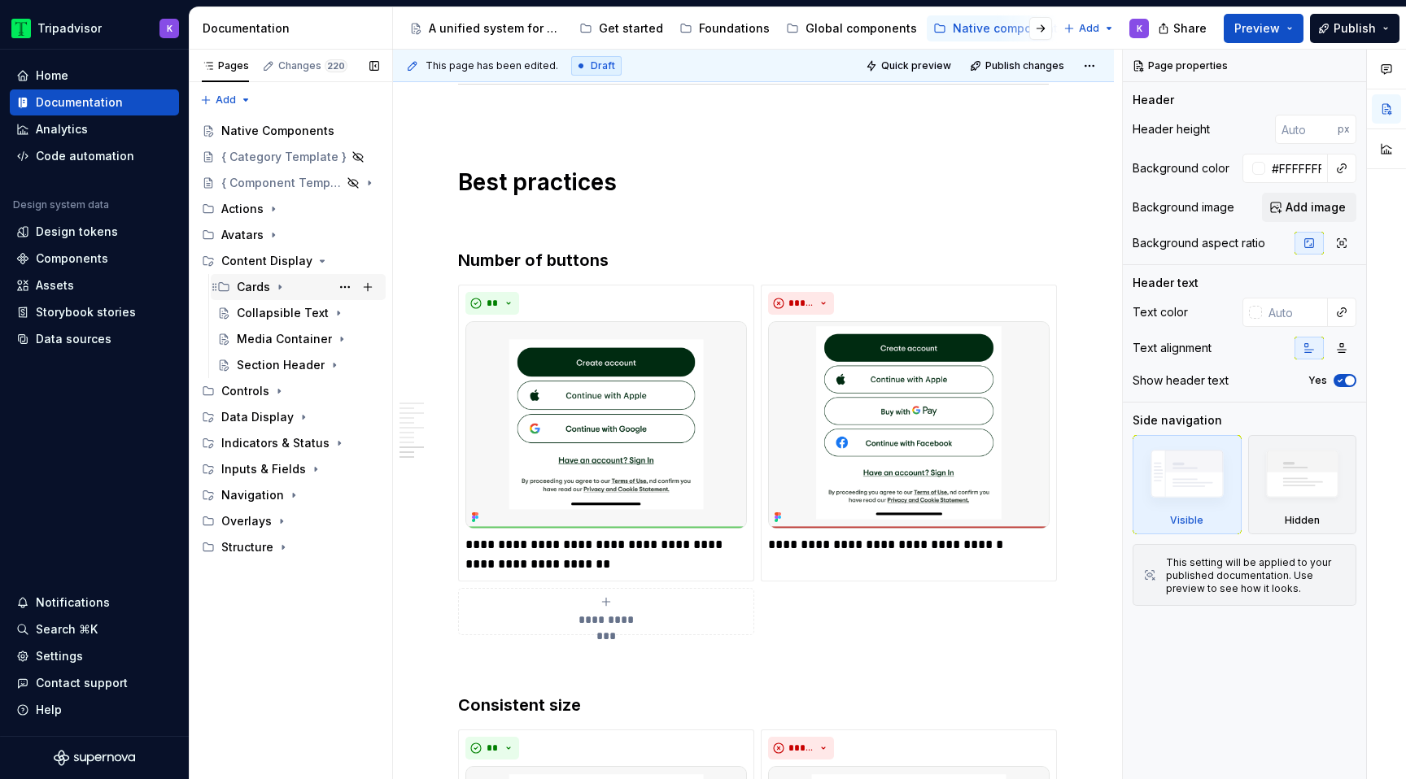
click at [279, 286] on icon "Page tree" at bounding box center [280, 288] width 2 height 4
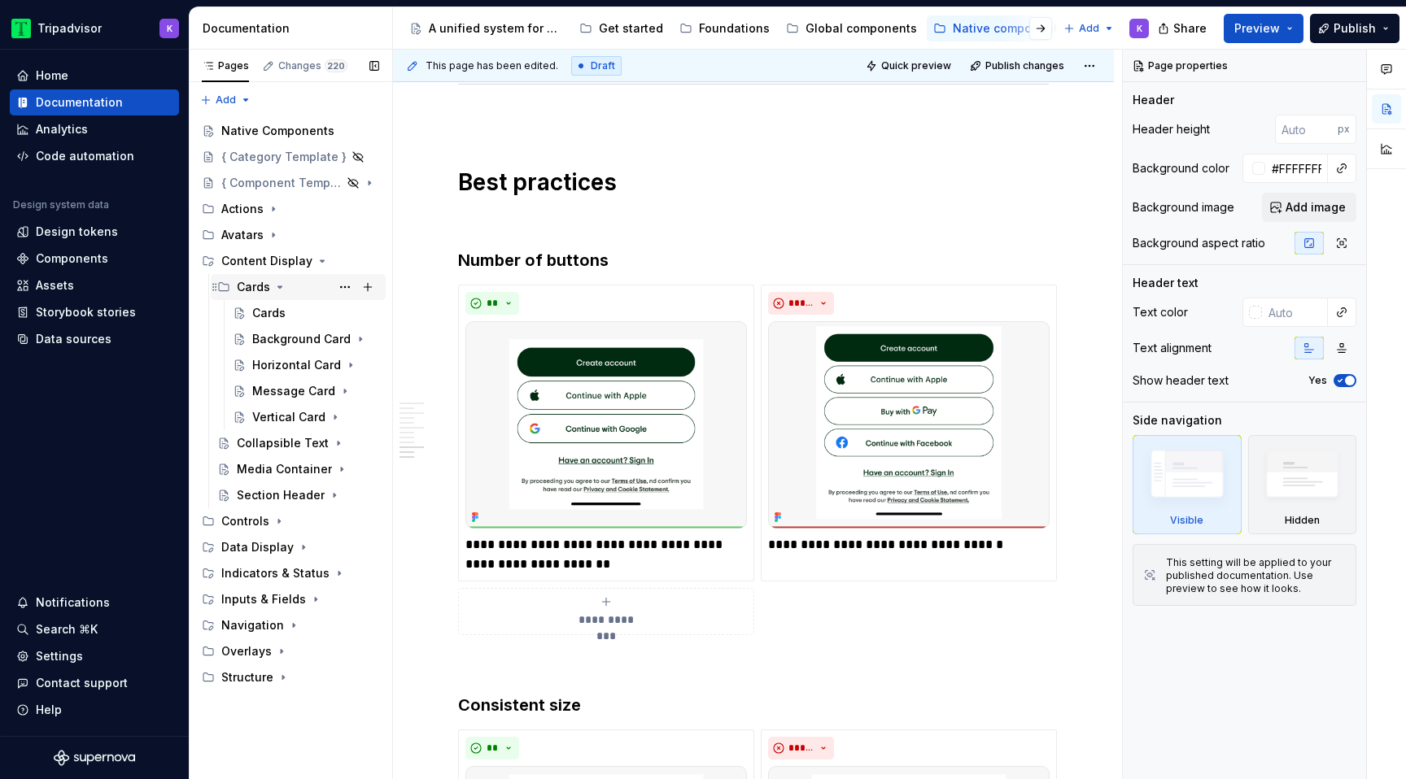
click at [279, 287] on icon "Page tree" at bounding box center [280, 287] width 4 height 2
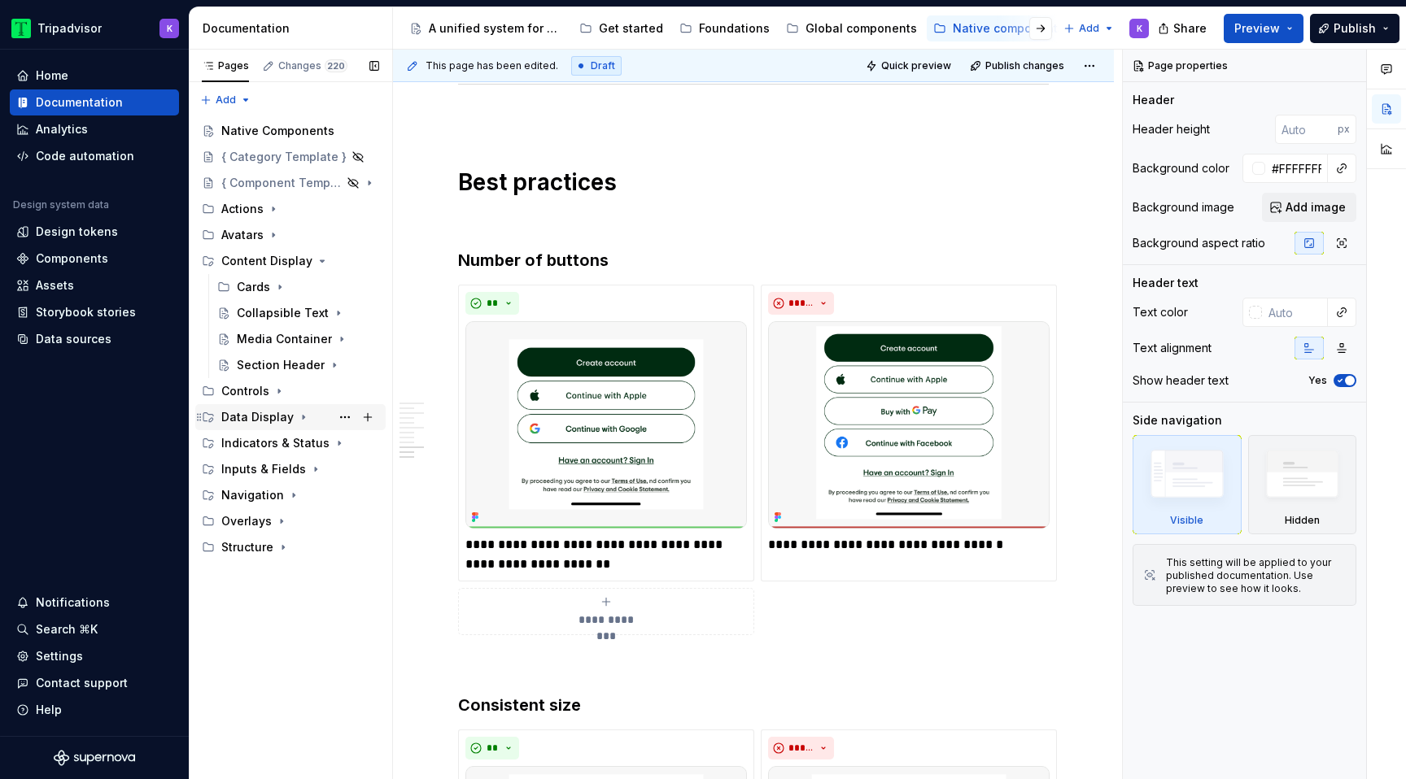
click at [297, 416] on icon "Page tree" at bounding box center [303, 417] width 13 height 13
click at [302, 416] on icon "Page tree" at bounding box center [304, 417] width 4 height 2
click at [317, 263] on icon "Page tree" at bounding box center [322, 261] width 13 height 13
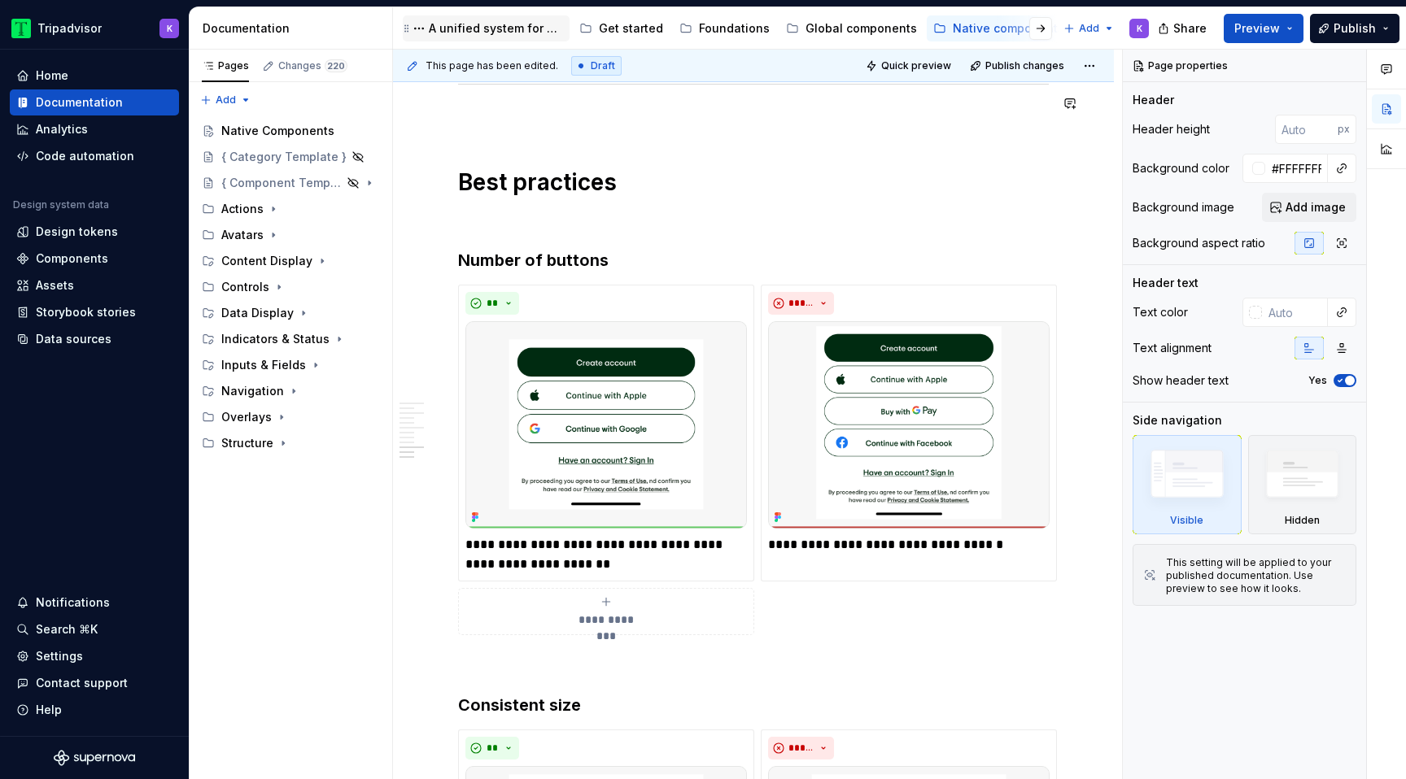
type textarea "*"
